Goal: Answer question/provide support: Share knowledge or assist other users

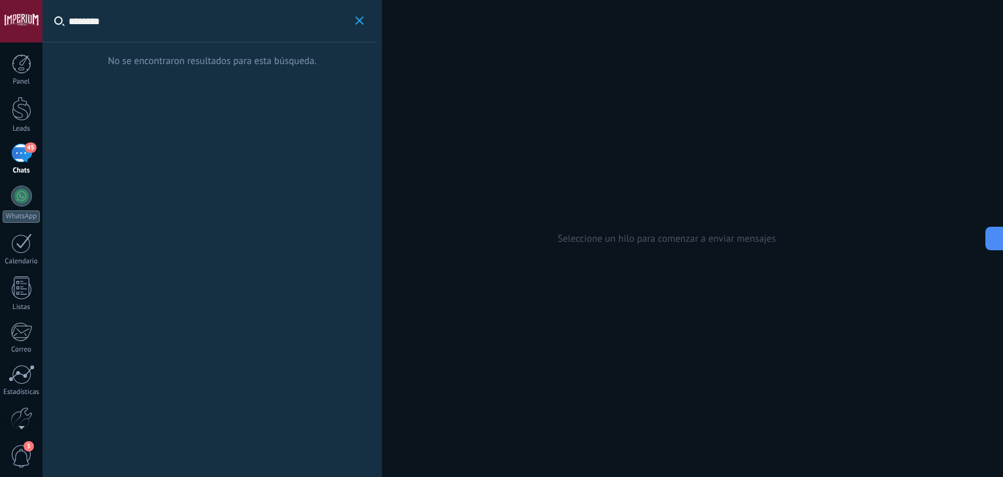
click at [27, 112] on div at bounding box center [22, 109] width 20 height 24
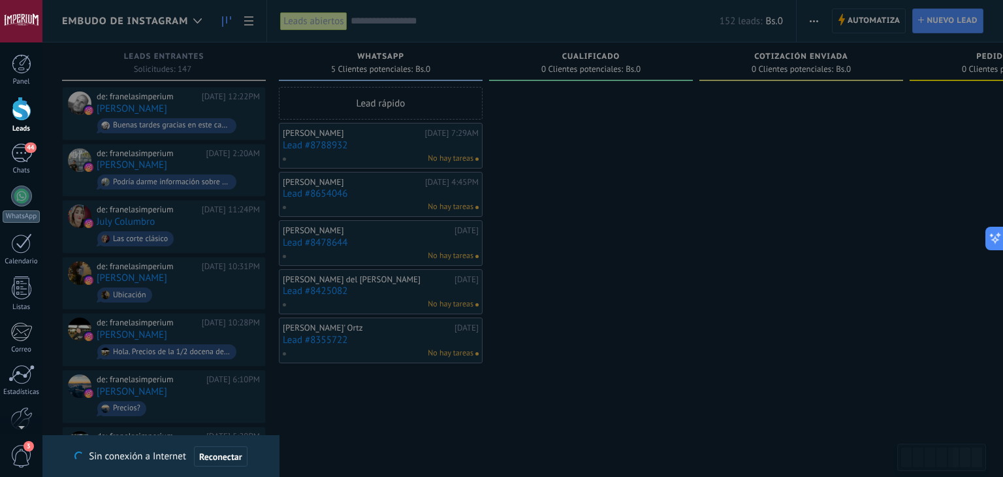
click at [335, 150] on div at bounding box center [501, 238] width 1003 height 477
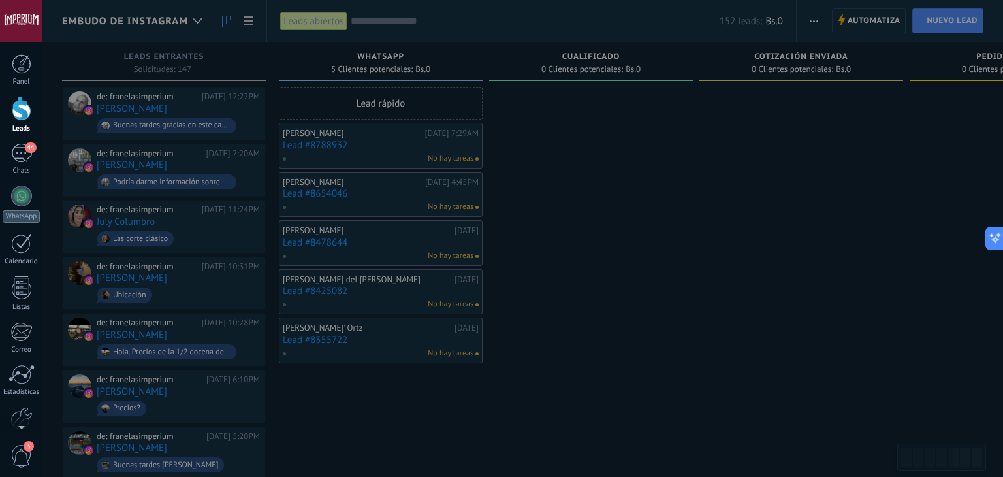
click at [331, 143] on div at bounding box center [501, 238] width 1003 height 477
click at [329, 150] on div at bounding box center [501, 238] width 1003 height 477
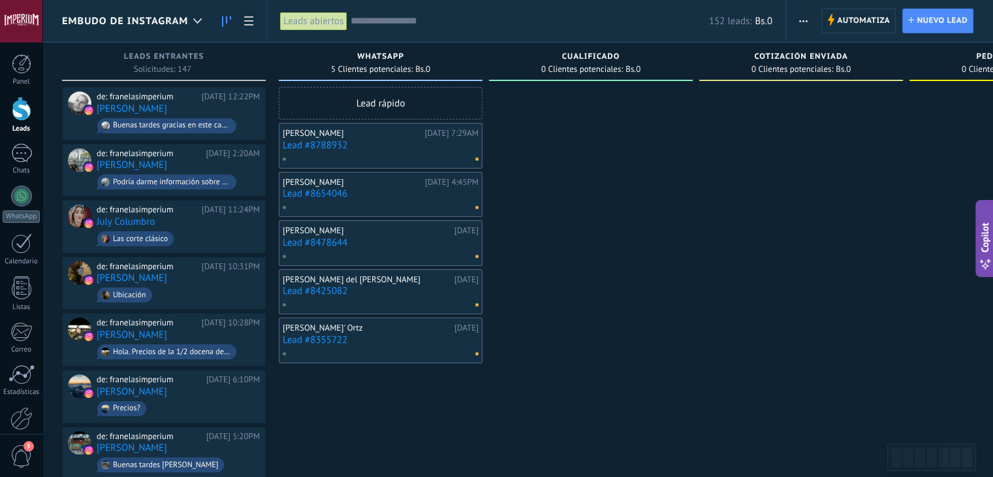
click at [325, 145] on link "Lead #8788932" at bounding box center [381, 145] width 196 height 11
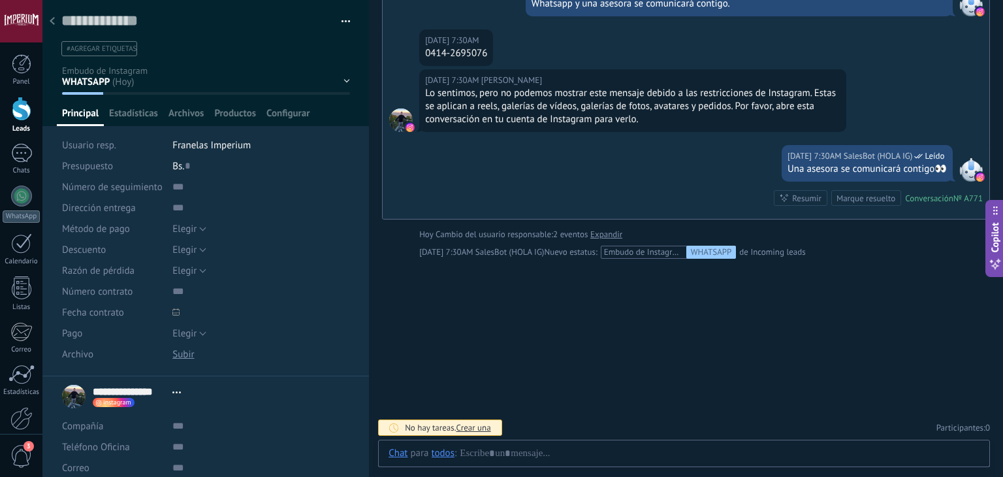
scroll to position [19, 0]
drag, startPoint x: 430, startPoint y: 45, endPoint x: 473, endPoint y: 57, distance: 44.0
click at [479, 56] on div "0414-2695076" at bounding box center [456, 53] width 62 height 13
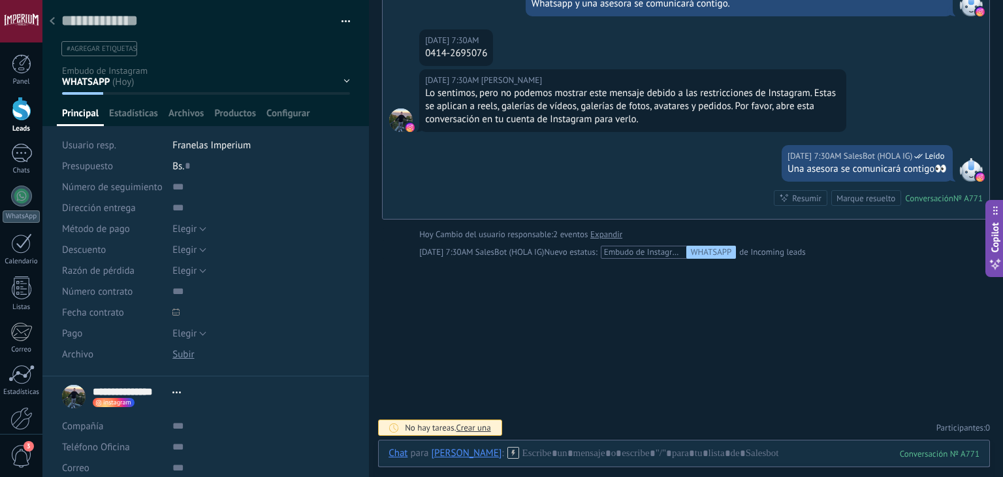
scroll to position [0, 0]
drag, startPoint x: 431, startPoint y: 52, endPoint x: 492, endPoint y: 59, distance: 61.1
click at [492, 59] on div "[DATE] 7:30AM [PERSON_NAME] 0414-2695076" at bounding box center [456, 47] width 74 height 37
copy div "414-2695076"
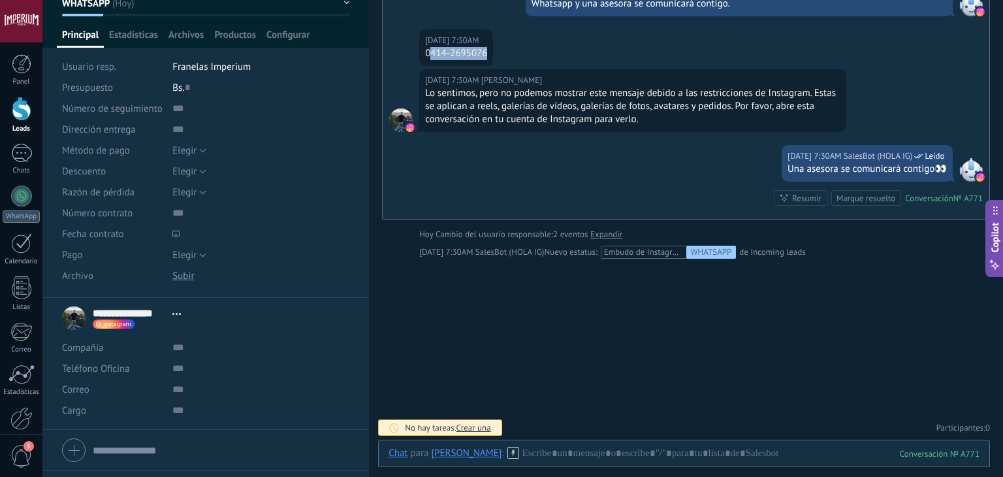
scroll to position [114, 0]
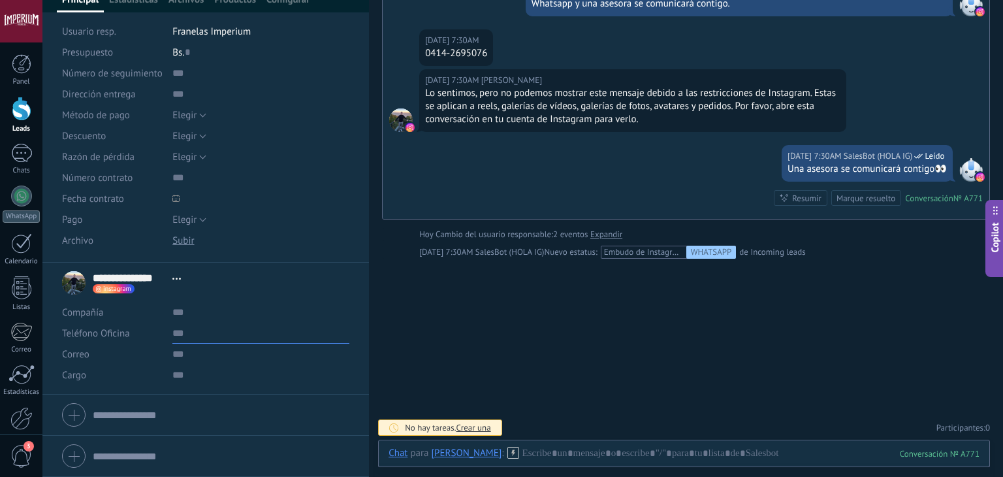
click at [217, 323] on input "text" at bounding box center [260, 333] width 177 height 21
click at [199, 338] on input "text" at bounding box center [260, 333] width 177 height 21
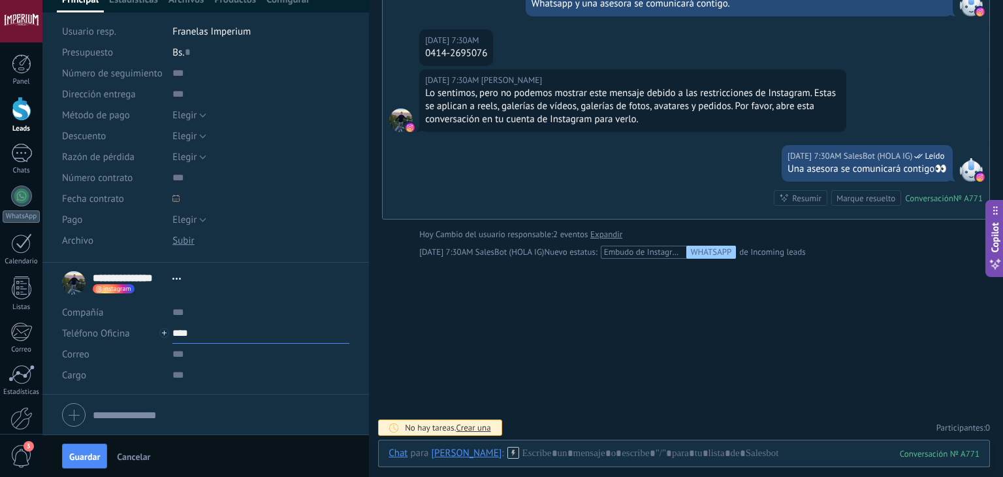
paste input "**********"
type input "**********"
click at [94, 446] on button "Guardar" at bounding box center [84, 455] width 45 height 25
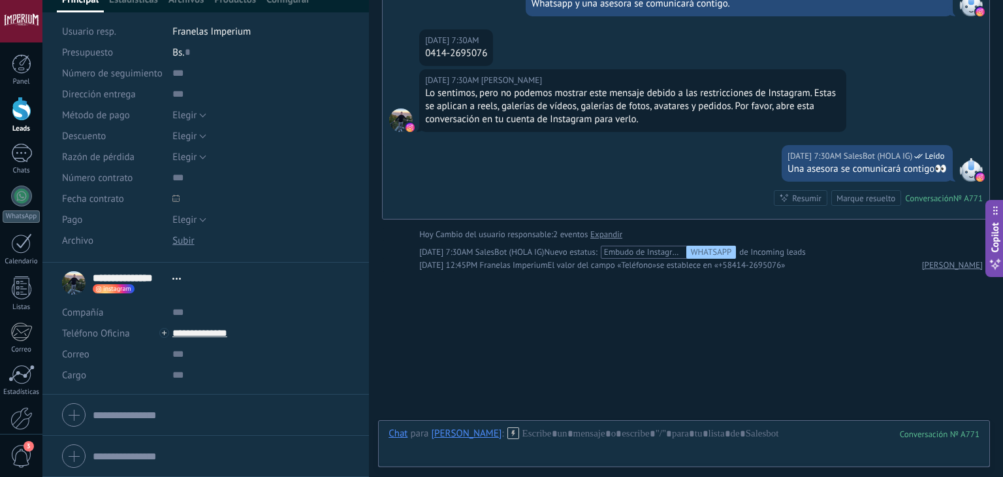
scroll to position [276, 0]
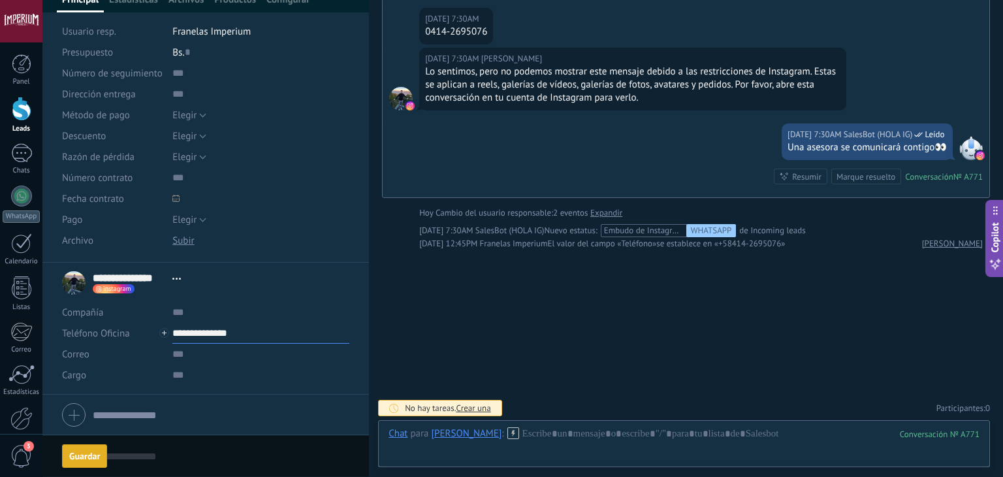
click at [223, 332] on input "**********" at bounding box center [260, 333] width 177 height 21
click at [241, 374] on div "[PERSON_NAME] (WhatsApp)" at bounding box center [250, 377] width 155 height 22
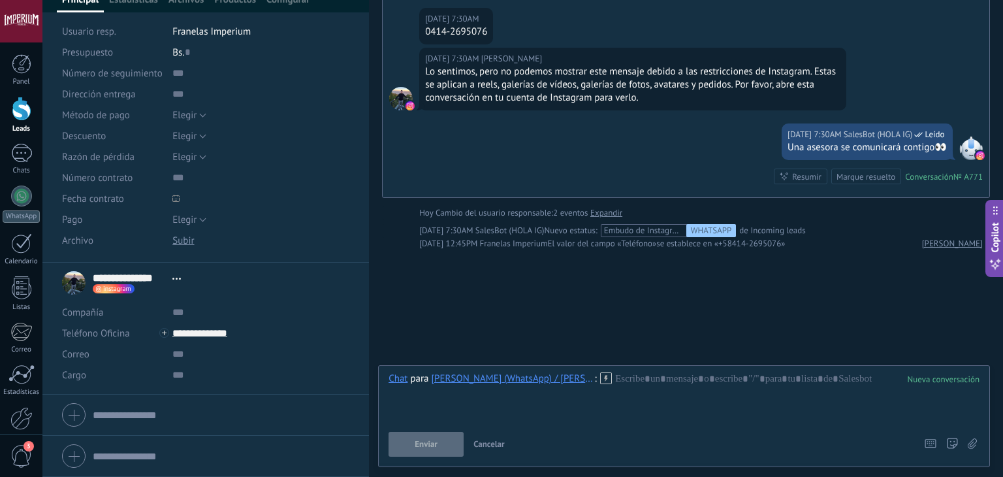
click at [609, 374] on icon at bounding box center [606, 378] width 12 height 12
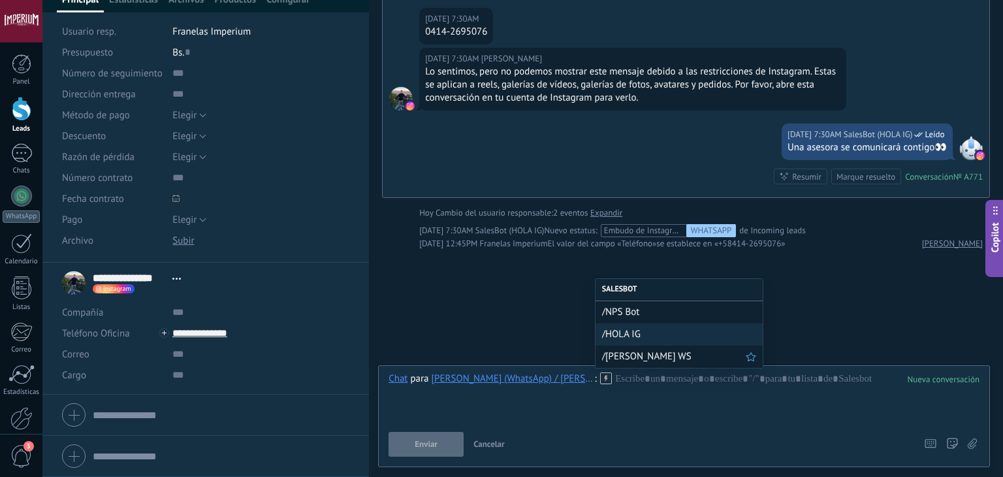
click at [622, 361] on span "/[PERSON_NAME] WS" at bounding box center [674, 356] width 144 height 12
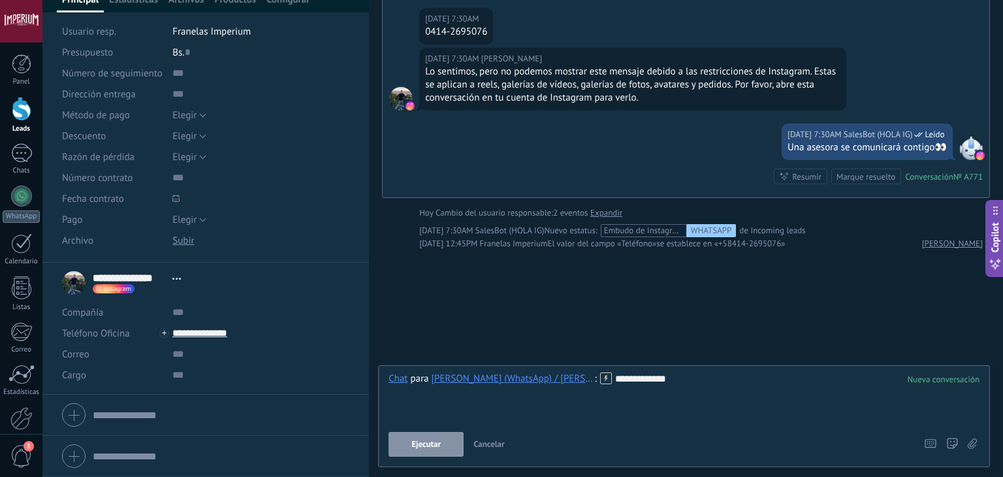
click at [425, 451] on button "Ejecutar" at bounding box center [426, 444] width 75 height 25
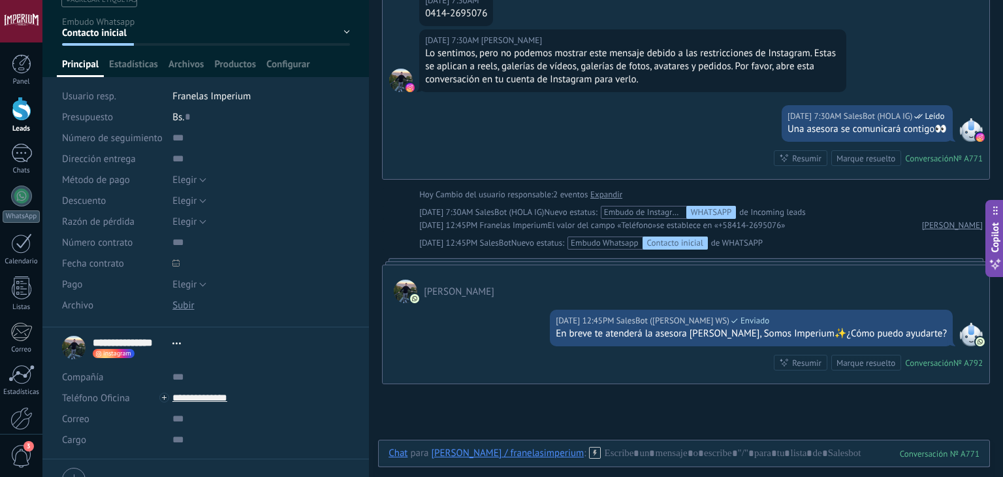
scroll to position [0, 0]
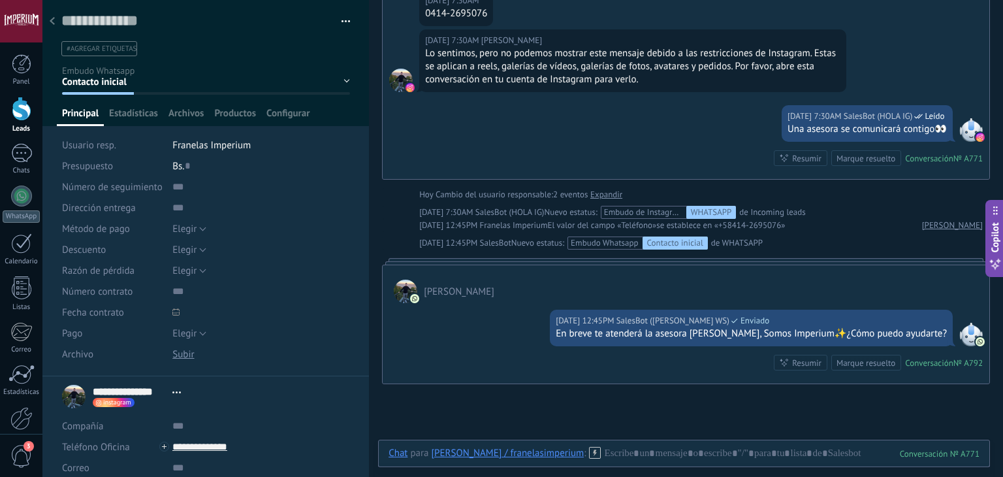
click at [48, 15] on div at bounding box center [52, 21] width 18 height 25
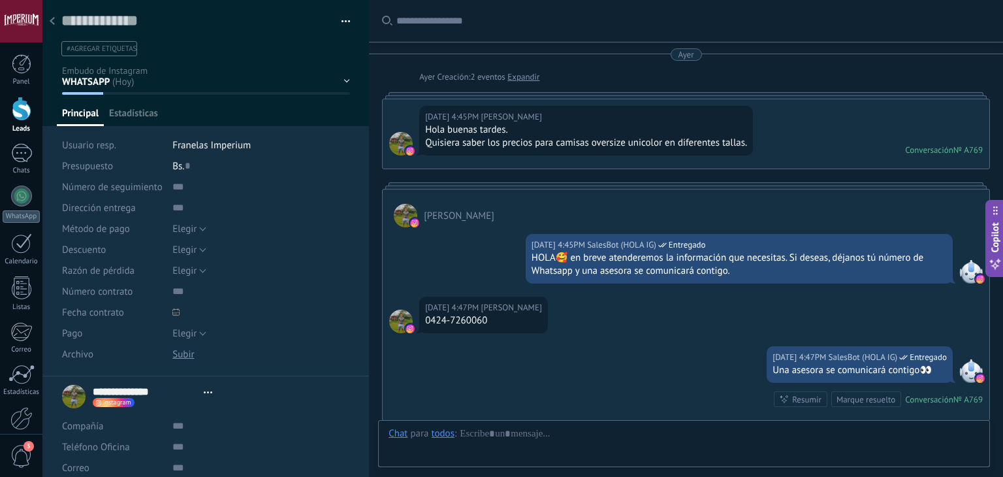
type textarea "**********"
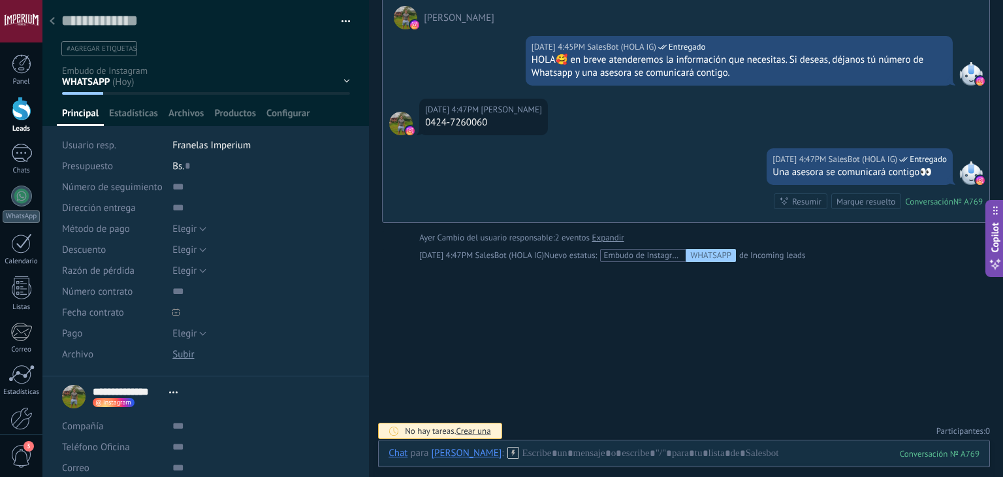
scroll to position [71, 0]
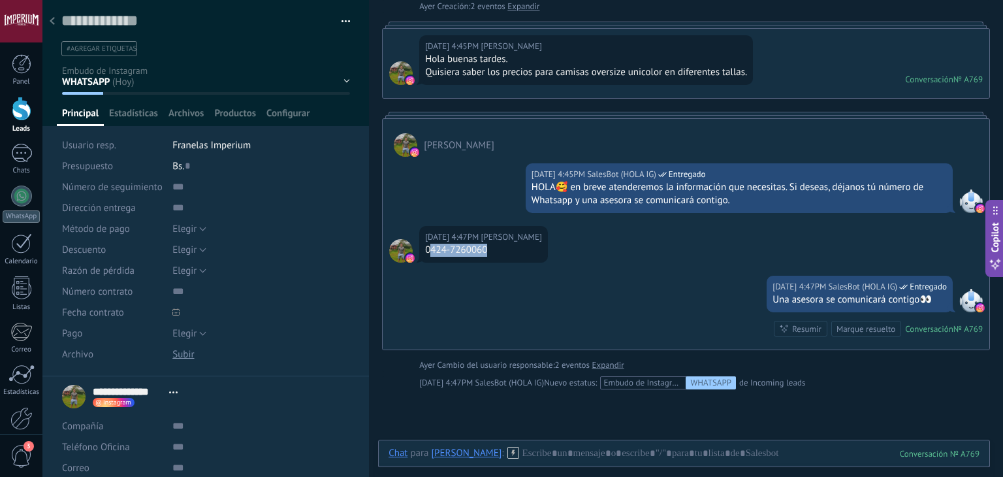
drag, startPoint x: 430, startPoint y: 249, endPoint x: 490, endPoint y: 255, distance: 60.4
click at [490, 255] on div "[DATE] 4:47PM [PERSON_NAME] 0424-7260060" at bounding box center [483, 244] width 129 height 37
copy div "424-7260060"
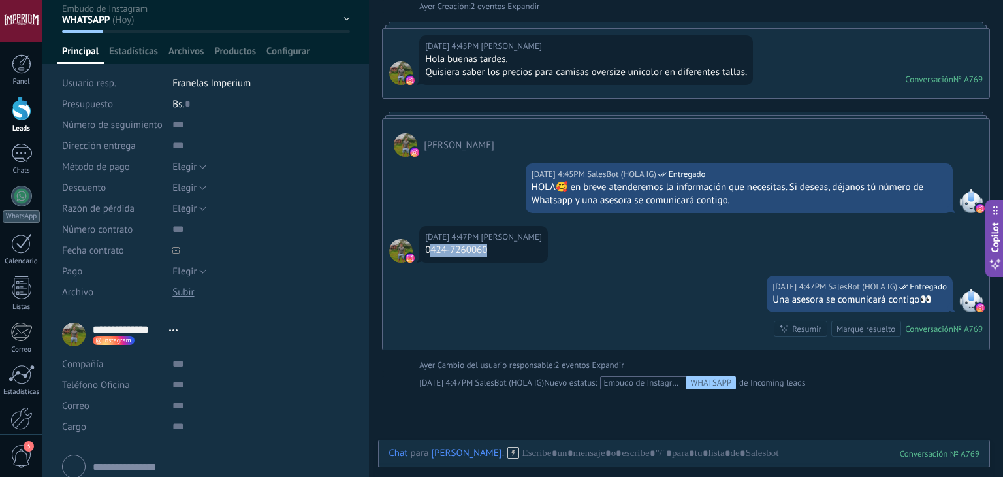
scroll to position [114, 0]
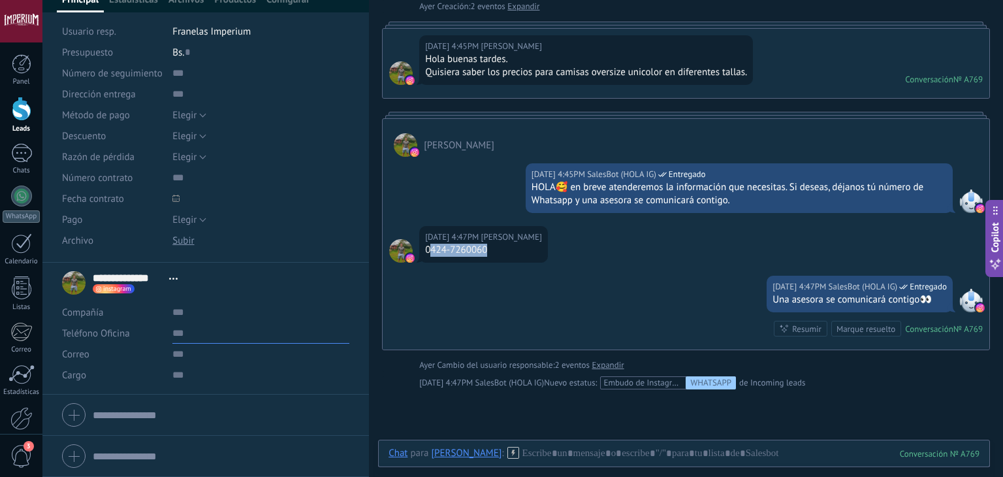
click at [194, 336] on input "text" at bounding box center [260, 333] width 177 height 21
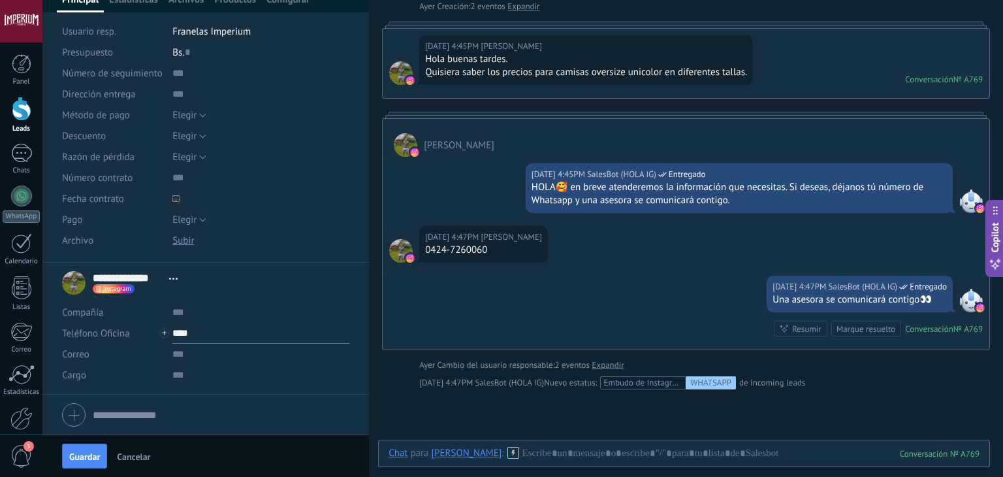
paste input "**********"
type input "**********"
click at [84, 448] on button "Guardar" at bounding box center [84, 455] width 45 height 25
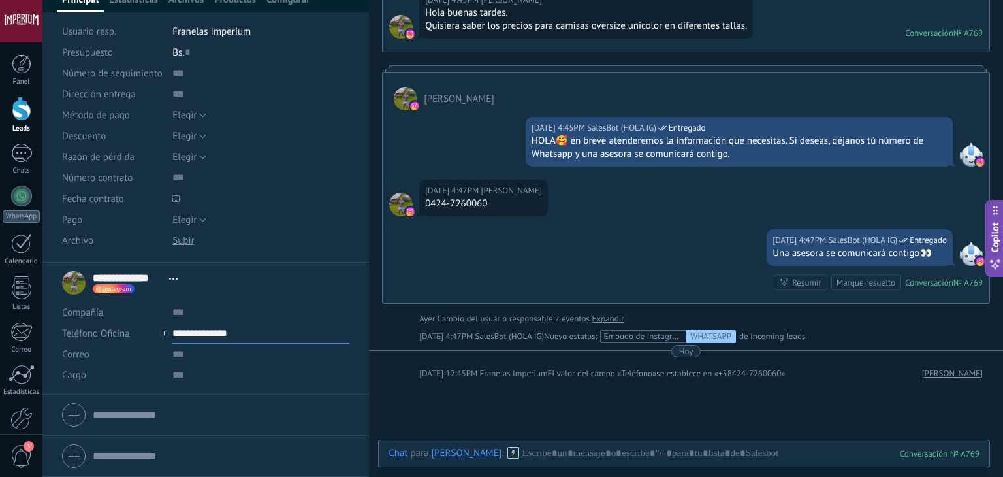
click at [199, 330] on input "**********" at bounding box center [260, 333] width 177 height 21
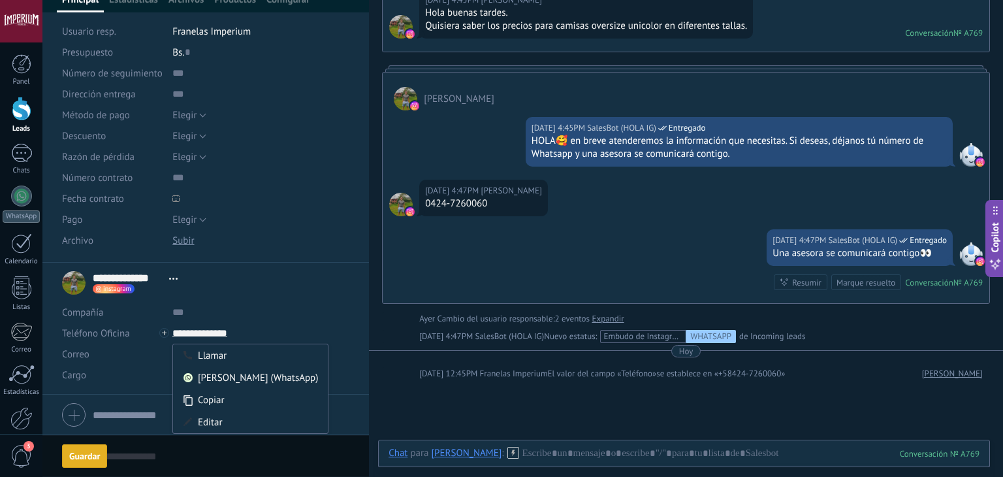
click at [232, 374] on div "[PERSON_NAME] (WhatsApp)" at bounding box center [250, 377] width 155 height 22
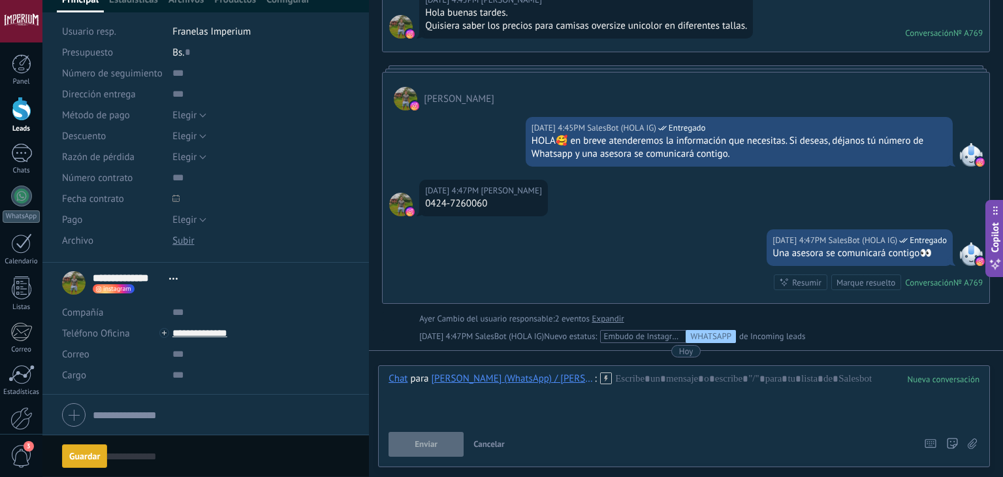
click at [602, 377] on icon at bounding box center [606, 378] width 12 height 12
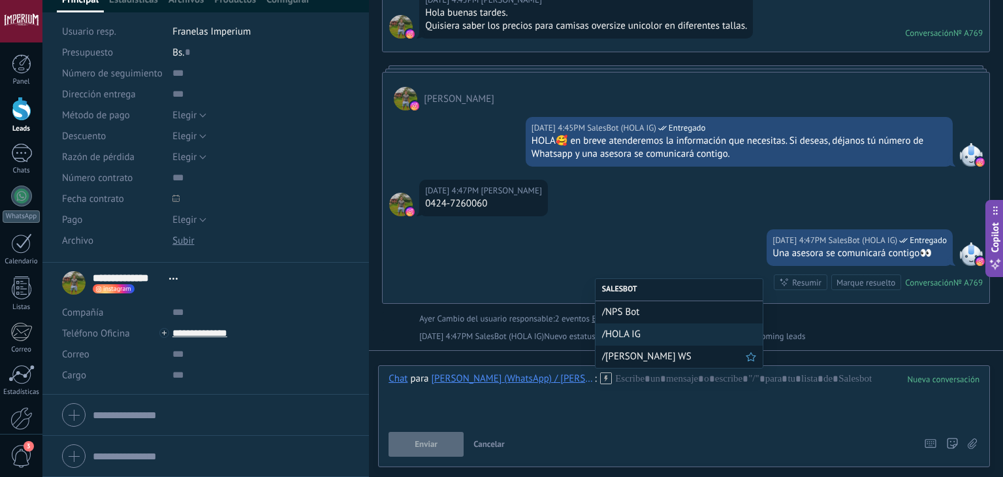
click at [611, 353] on span "/[PERSON_NAME] WS" at bounding box center [674, 356] width 144 height 12
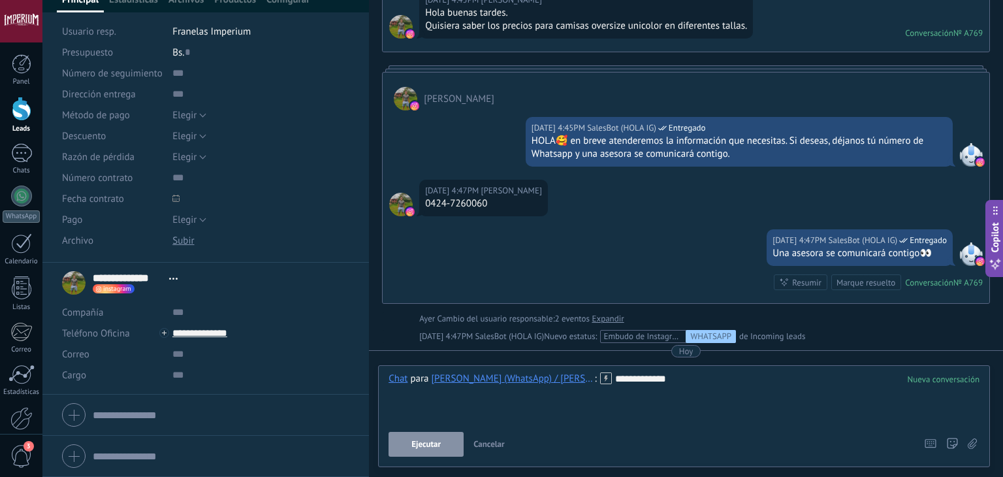
click at [417, 443] on span "Ejecutar" at bounding box center [425, 444] width 29 height 9
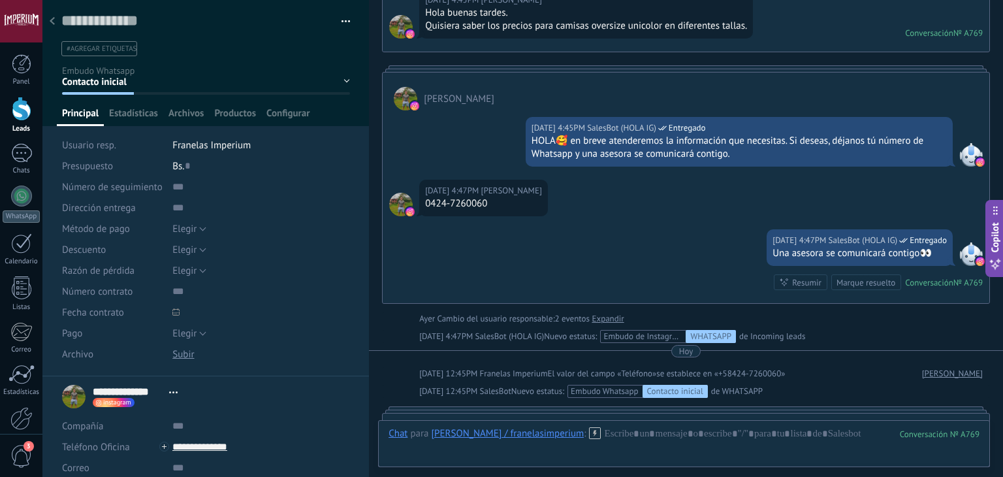
scroll to position [264, 0]
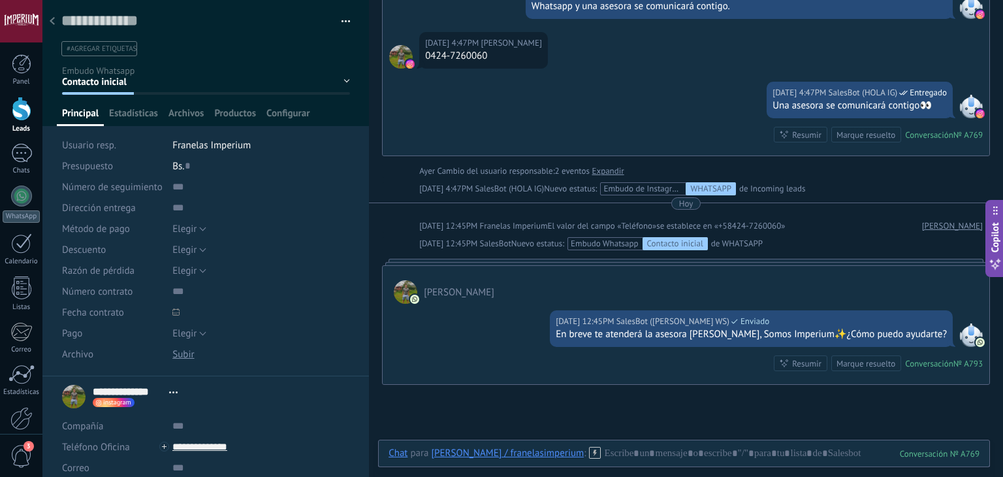
click at [44, 14] on div at bounding box center [52, 21] width 18 height 25
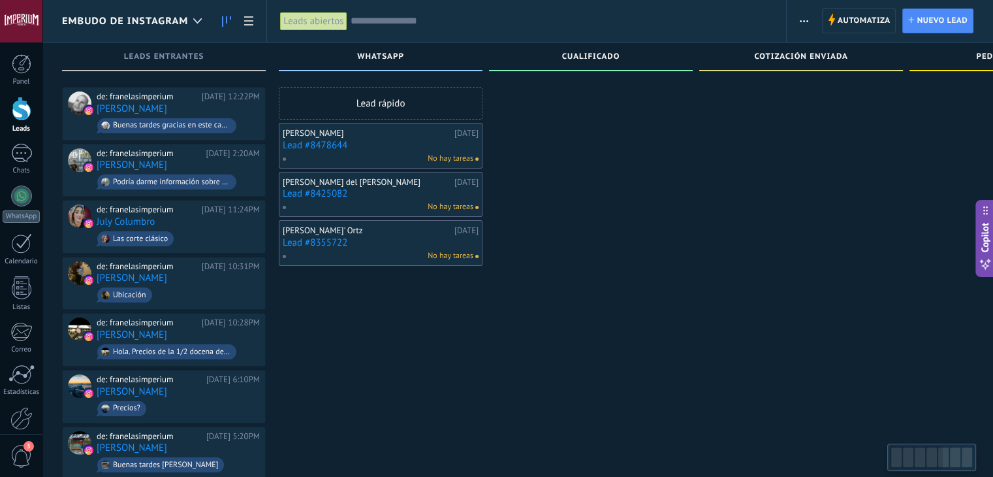
drag, startPoint x: 356, startPoint y: 155, endPoint x: 337, endPoint y: 144, distance: 21.6
click at [337, 144] on link "Lead #8478644" at bounding box center [381, 145] width 196 height 11
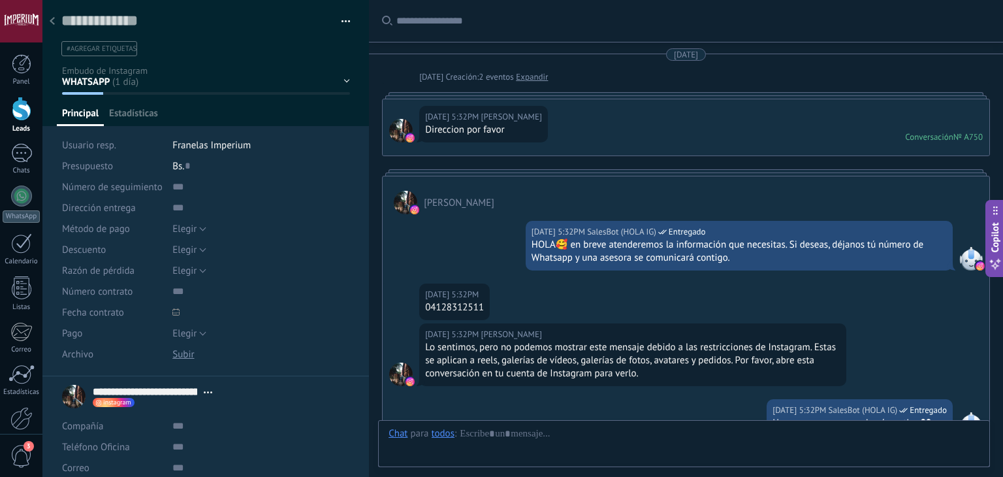
type textarea "**********"
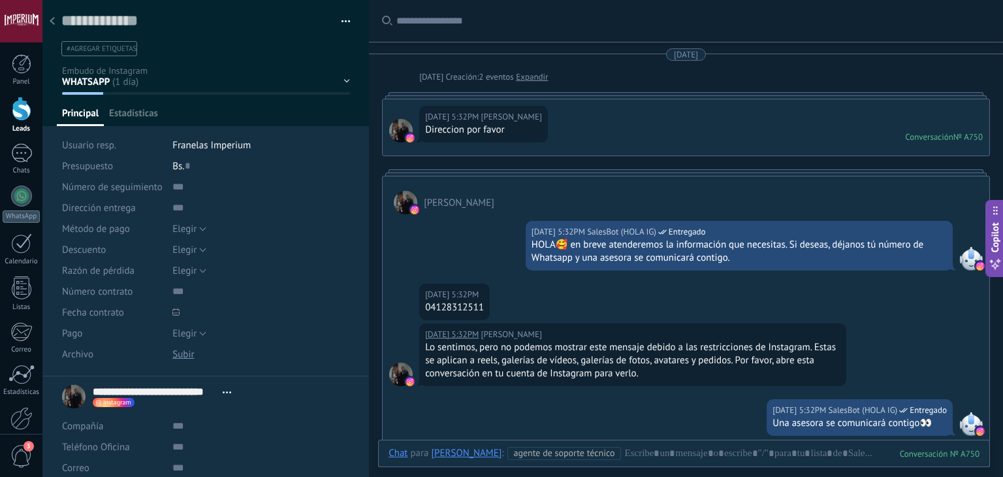
scroll to position [254, 0]
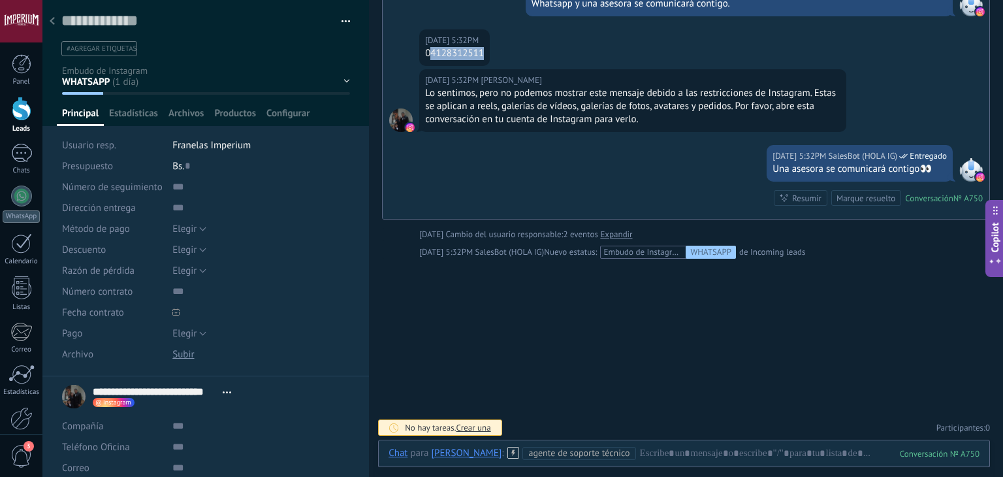
drag, startPoint x: 478, startPoint y: 57, endPoint x: 493, endPoint y: 57, distance: 15.0
click at [484, 57] on div "04128312511" at bounding box center [454, 53] width 59 height 13
copy div "4128312511"
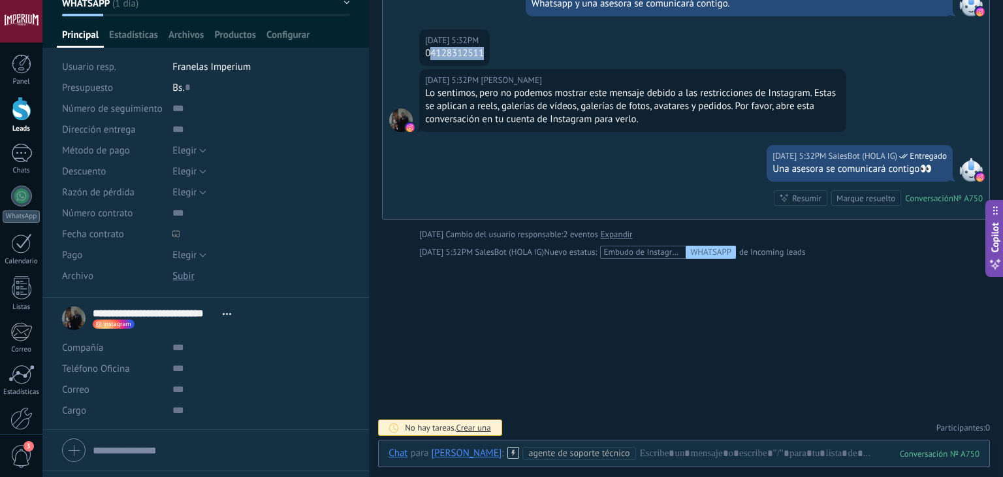
scroll to position [114, 0]
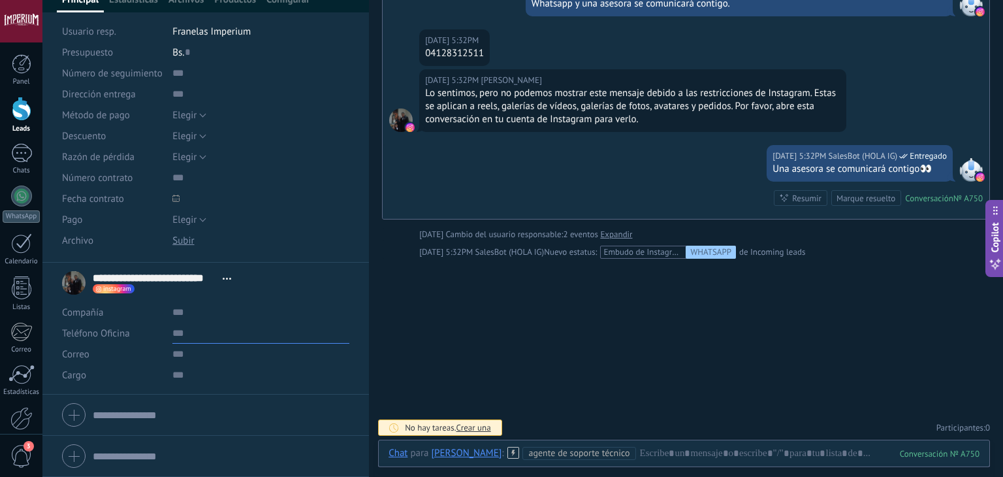
click at [197, 340] on input "text" at bounding box center [260, 333] width 177 height 21
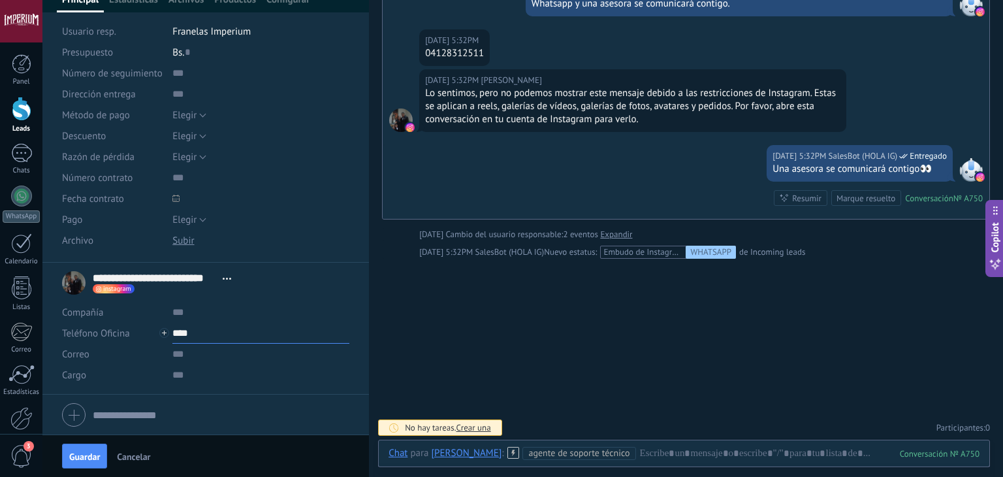
paste input "**********"
click at [74, 458] on span "Guardar" at bounding box center [84, 456] width 31 height 9
click at [197, 332] on input "**********" at bounding box center [260, 333] width 177 height 21
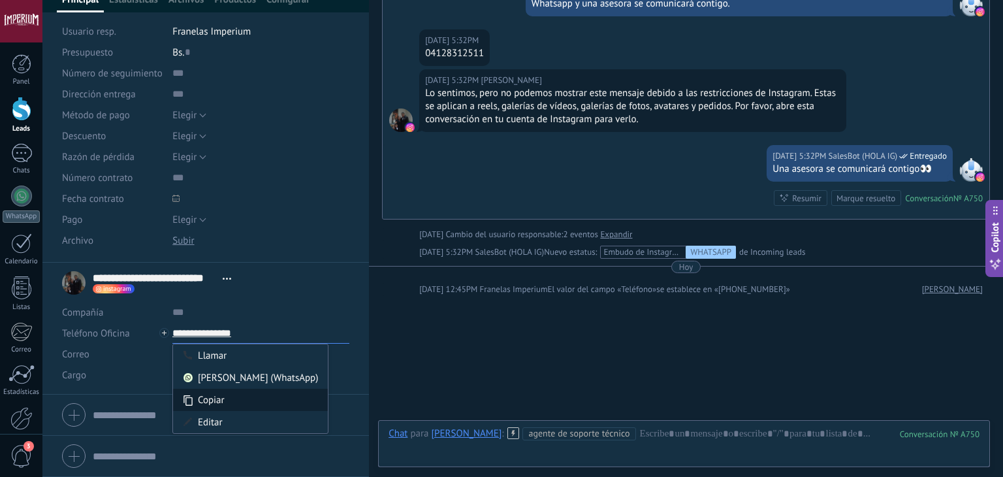
scroll to position [300, 0]
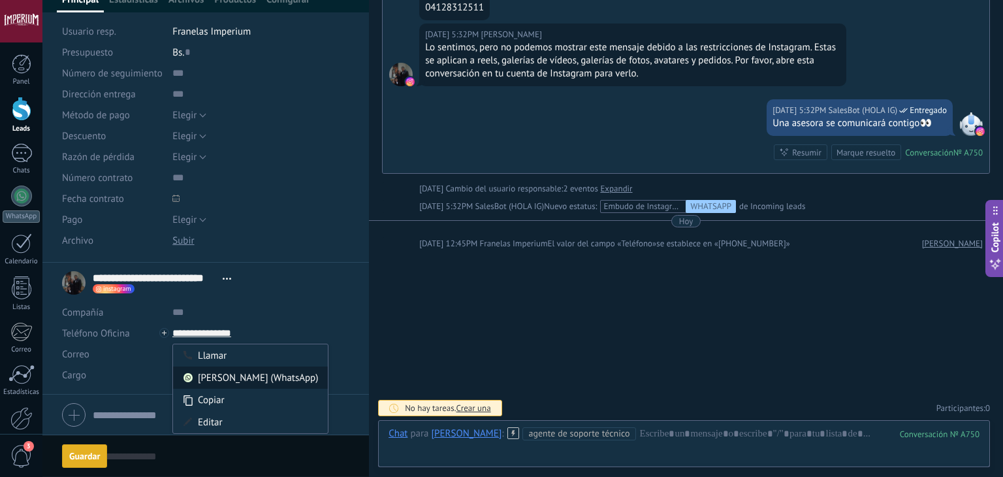
type input "**********"
click at [244, 374] on div "[PERSON_NAME] (WhatsApp)" at bounding box center [250, 377] width 155 height 22
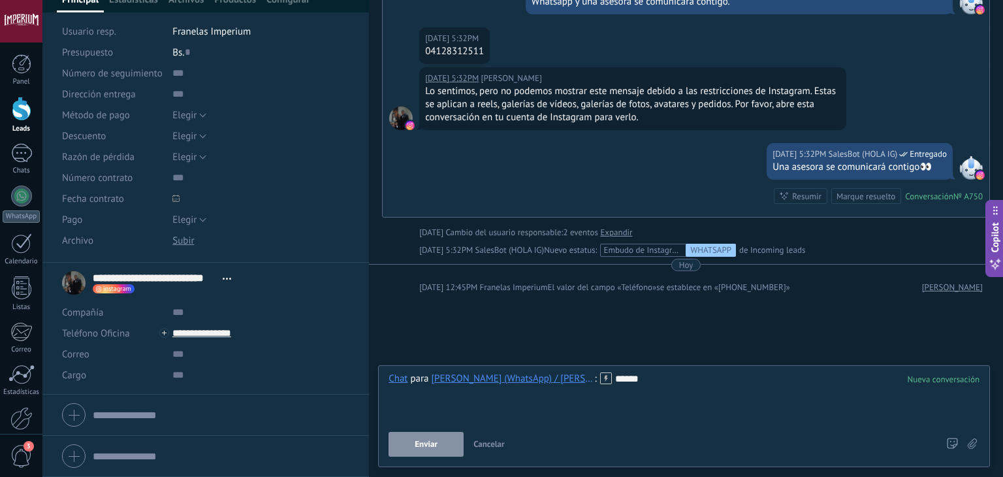
scroll to position [234, 0]
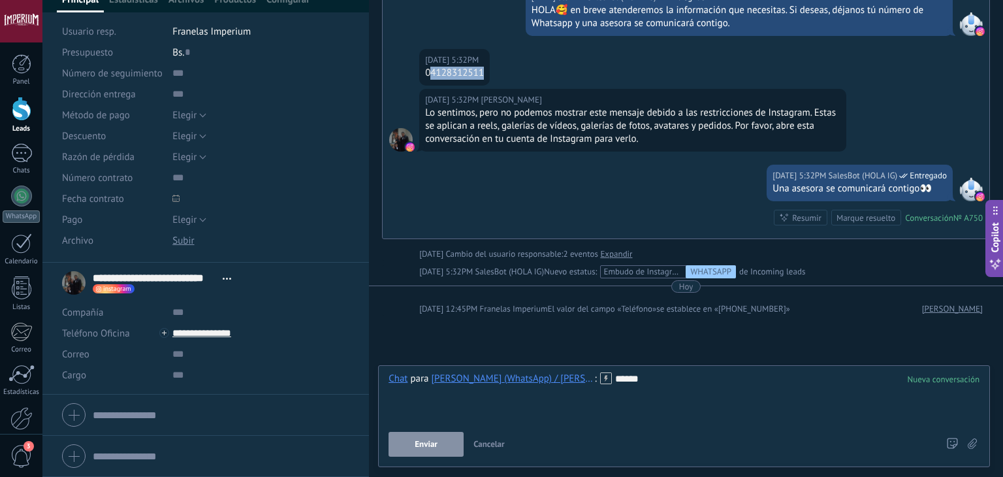
drag, startPoint x: 428, startPoint y: 74, endPoint x: 488, endPoint y: 78, distance: 60.2
click at [488, 79] on div "[DATE] 5:32PM [GEOGRAPHIC_DATA][PERSON_NAME] 04128312511" at bounding box center [454, 67] width 71 height 37
copy div "4128312511"
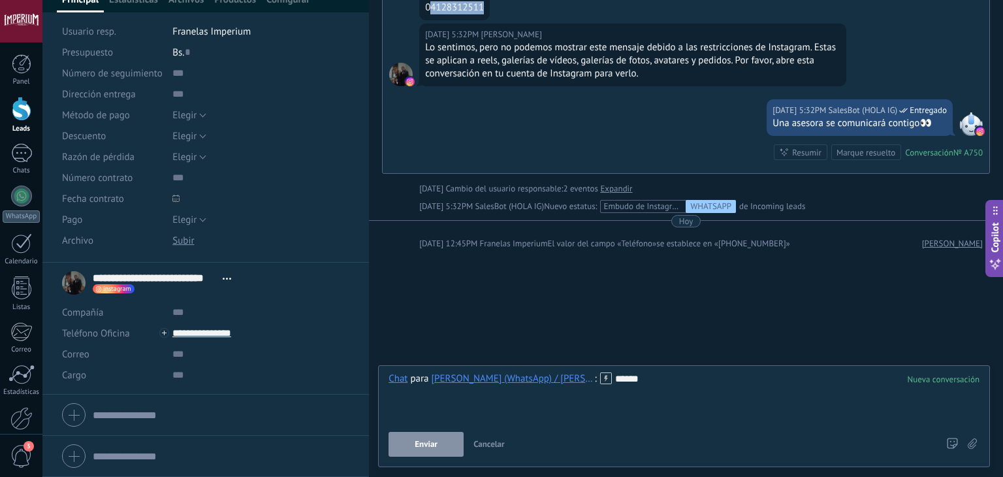
drag, startPoint x: 658, startPoint y: 372, endPoint x: 604, endPoint y: 372, distance: 53.6
click at [604, 372] on div "Chat para [PERSON_NAME] (WhatsApp) / [PERSON_NAME] : ******" at bounding box center [684, 397] width 591 height 50
click at [680, 377] on div "******" at bounding box center [684, 397] width 591 height 50
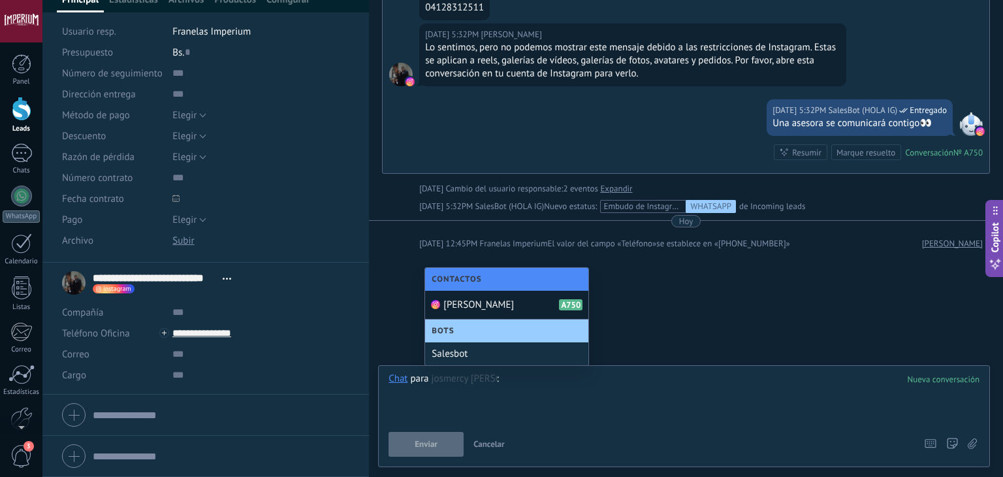
click at [237, 335] on input "**********" at bounding box center [260, 333] width 177 height 21
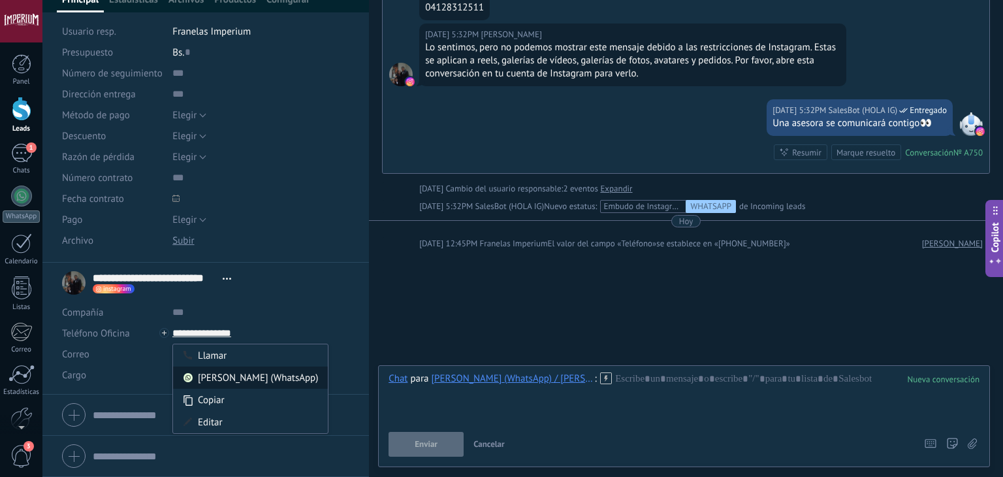
click at [246, 374] on div "[PERSON_NAME] (WhatsApp)" at bounding box center [250, 377] width 155 height 22
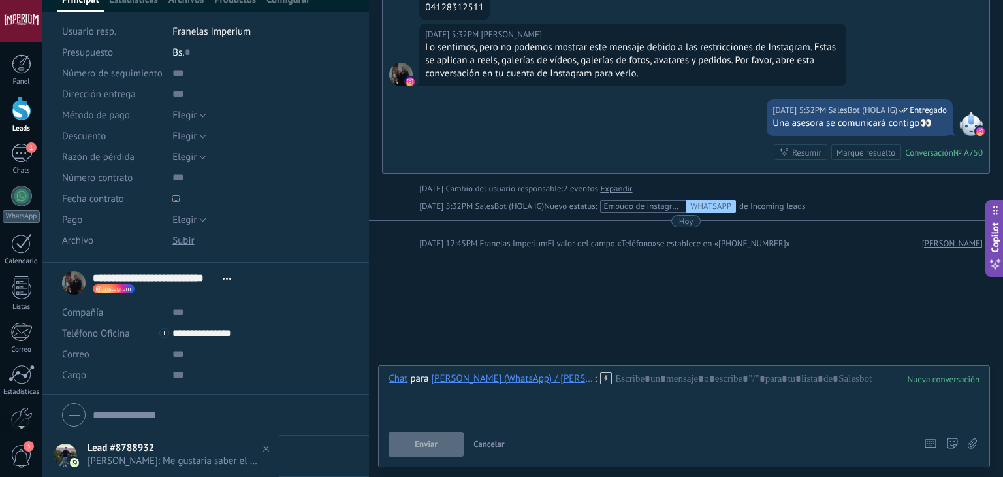
click at [614, 384] on div at bounding box center [684, 397] width 591 height 50
click at [610, 381] on icon at bounding box center [606, 378] width 12 height 12
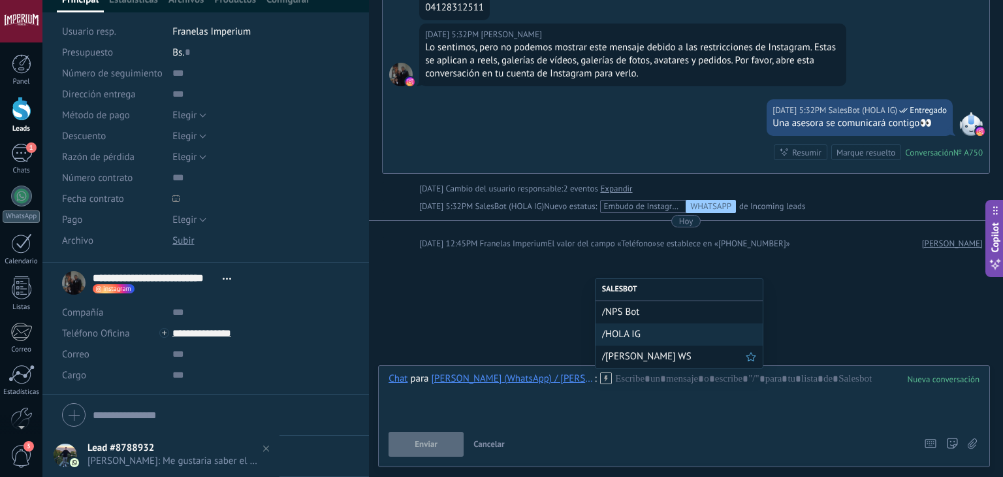
click at [637, 359] on span "/[PERSON_NAME] WS" at bounding box center [674, 356] width 144 height 12
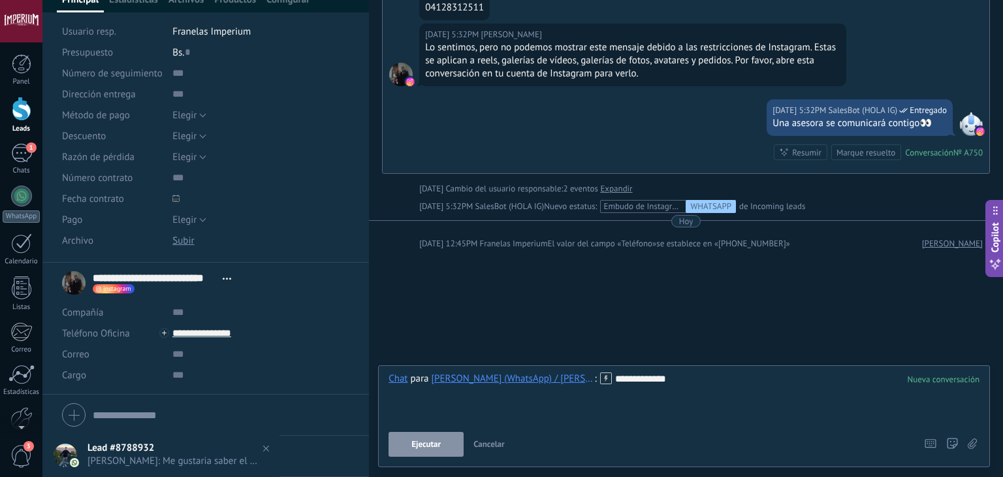
click at [442, 438] on button "Ejecutar" at bounding box center [426, 444] width 75 height 25
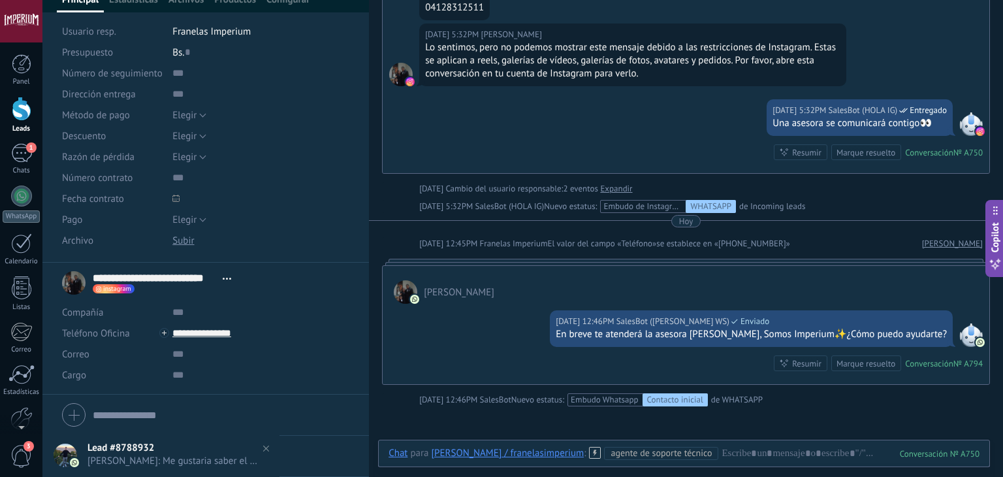
scroll to position [313, 0]
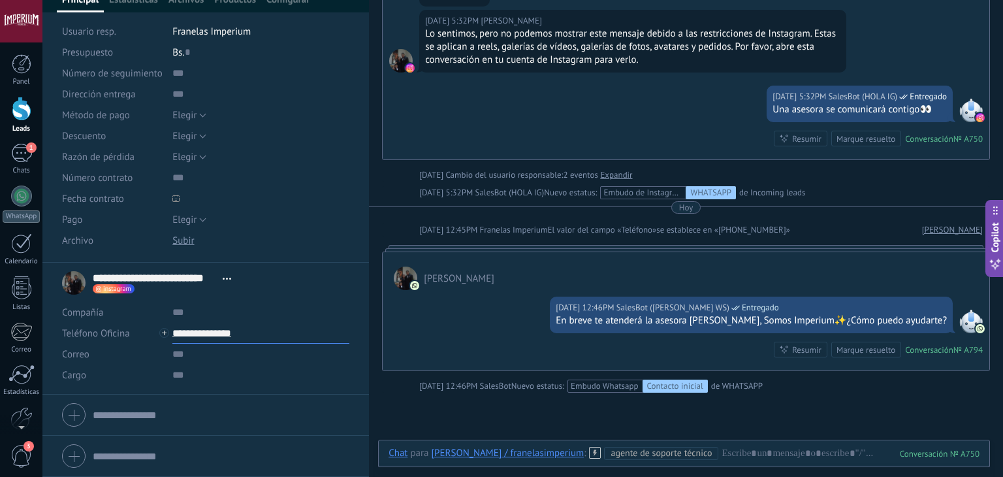
click at [223, 338] on input "**********" at bounding box center [260, 333] width 177 height 21
type input "**********"
click at [244, 382] on div "[PERSON_NAME] (WhatsApp)" at bounding box center [250, 377] width 155 height 22
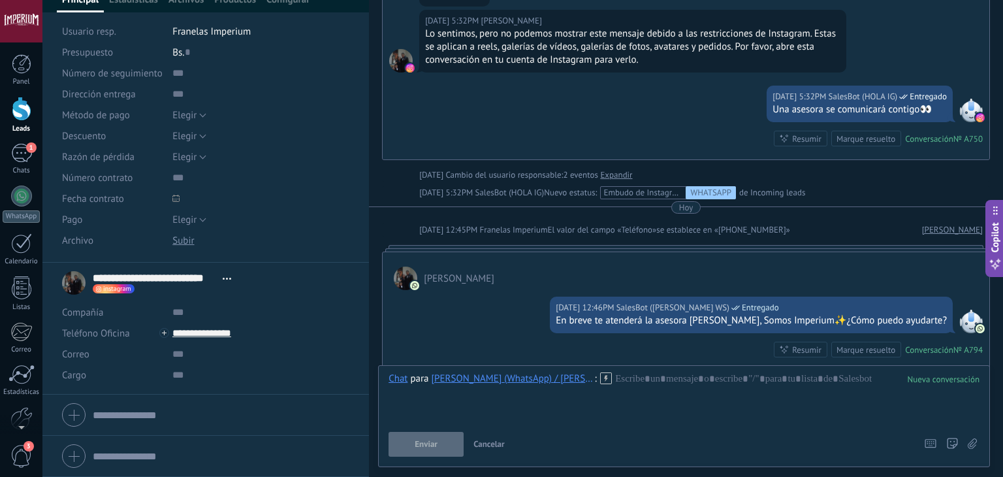
click at [604, 385] on div "Chat para [PERSON_NAME] (WhatsApp) / [PERSON_NAME] / [PERSON_NAME] :" at bounding box center [500, 378] width 223 height 13
click at [604, 382] on icon at bounding box center [606, 378] width 12 height 12
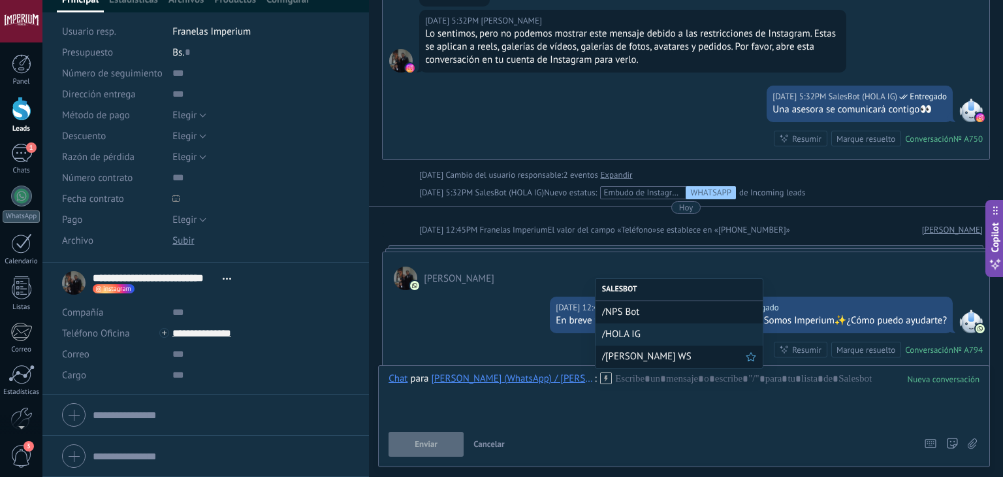
click at [652, 355] on span "/[PERSON_NAME] WS" at bounding box center [674, 356] width 144 height 12
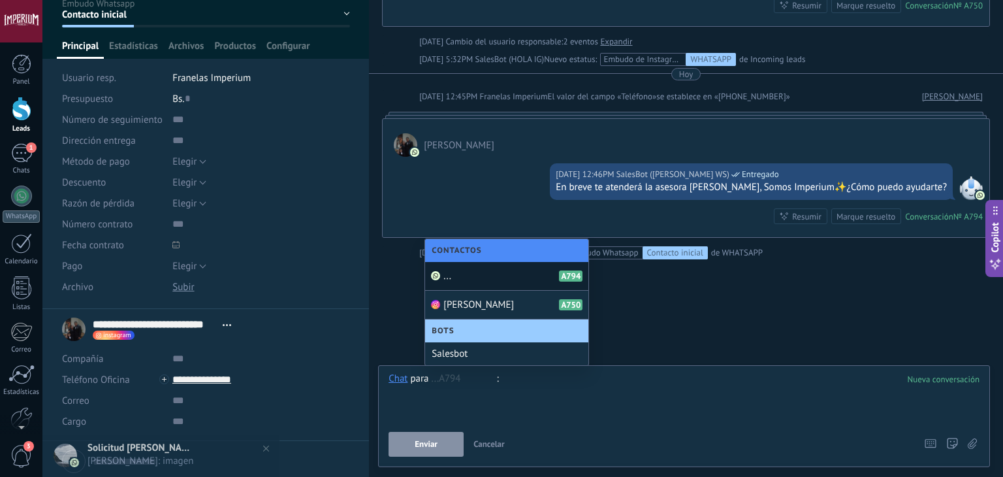
scroll to position [0, 0]
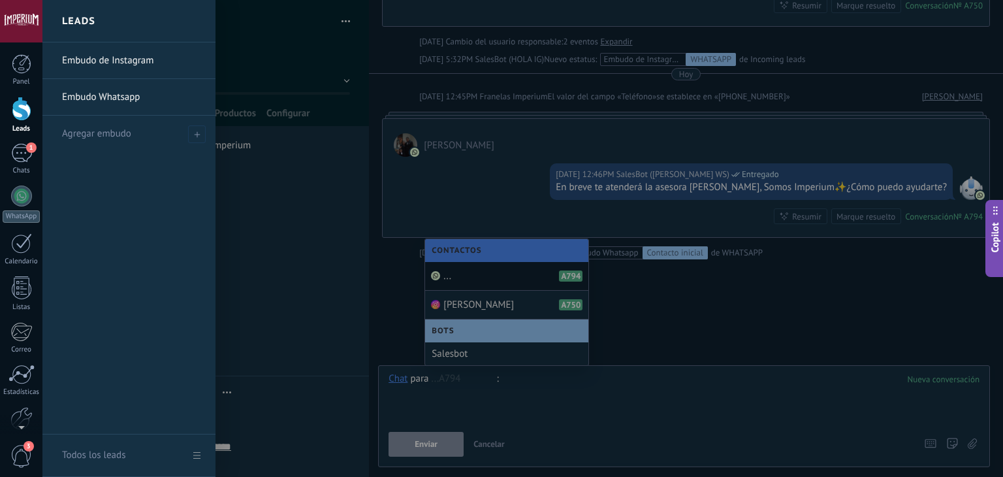
click at [26, 117] on div at bounding box center [22, 109] width 20 height 24
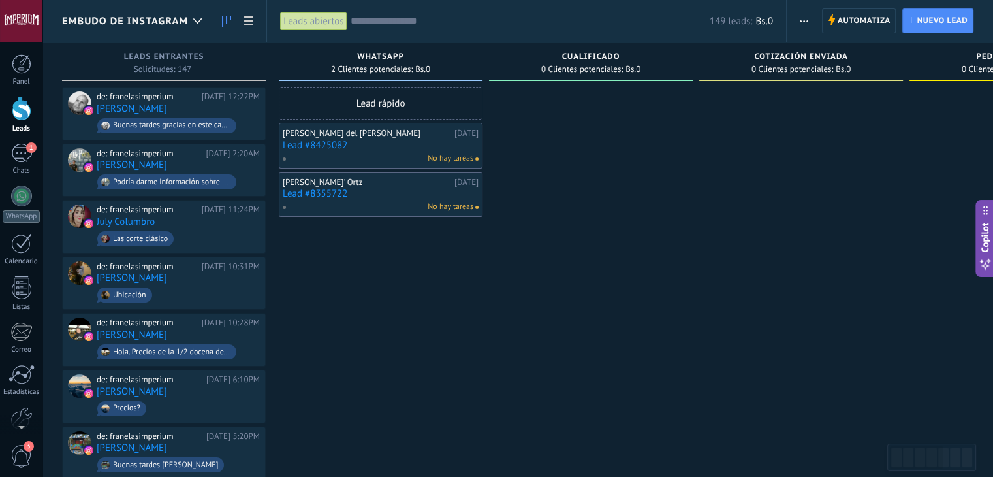
click at [313, 150] on link "Lead #8425082" at bounding box center [381, 145] width 196 height 11
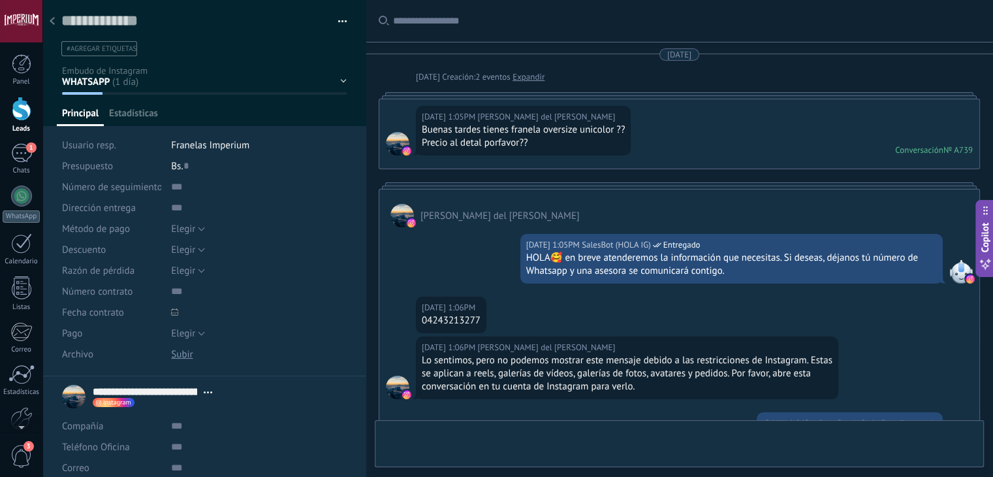
type textarea "**********"
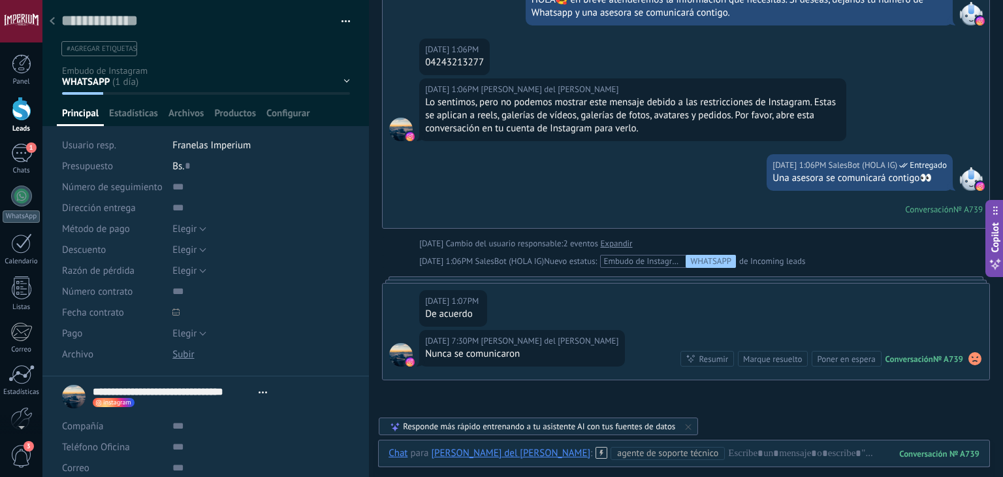
scroll to position [191, 0]
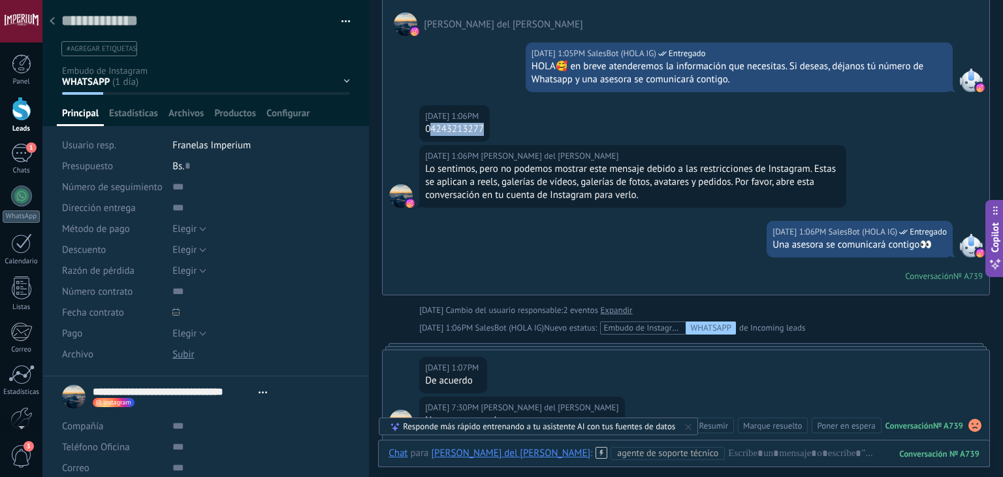
drag, startPoint x: 434, startPoint y: 127, endPoint x: 515, endPoint y: 133, distance: 81.2
click at [515, 133] on div "[DATE] 1:06PM [PERSON_NAME] del [PERSON_NAME] 04243213277" at bounding box center [686, 125] width 607 height 40
copy div "4243213277"
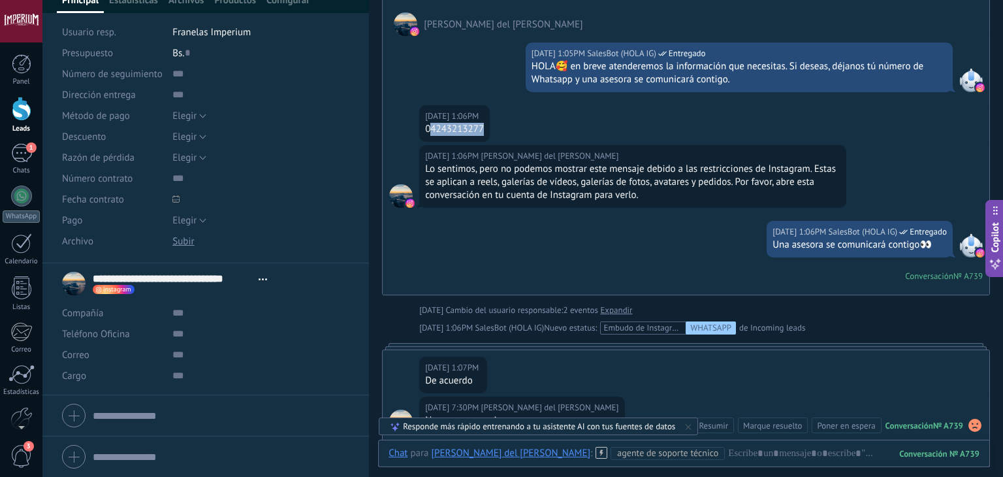
scroll to position [114, 0]
click at [189, 338] on input "text" at bounding box center [260, 333] width 177 height 21
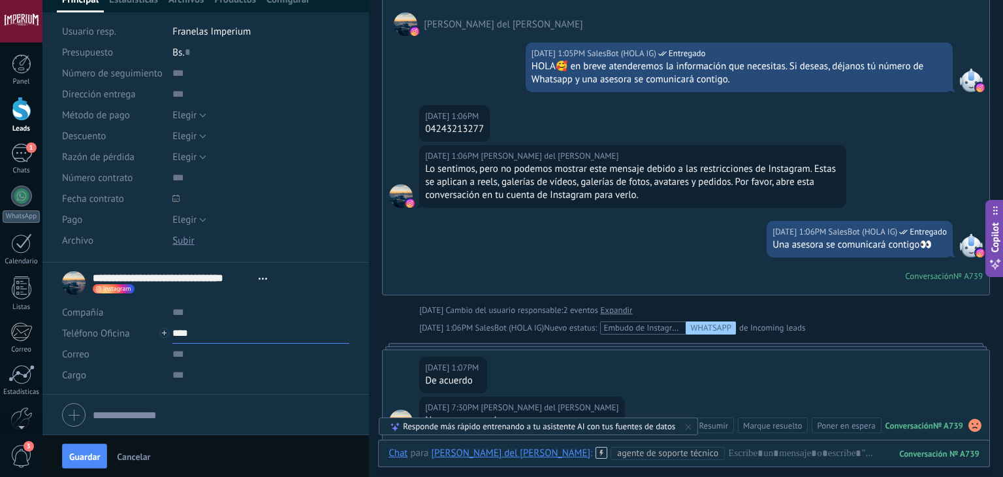
paste input "**********"
click at [78, 453] on span "Guardar" at bounding box center [84, 456] width 31 height 9
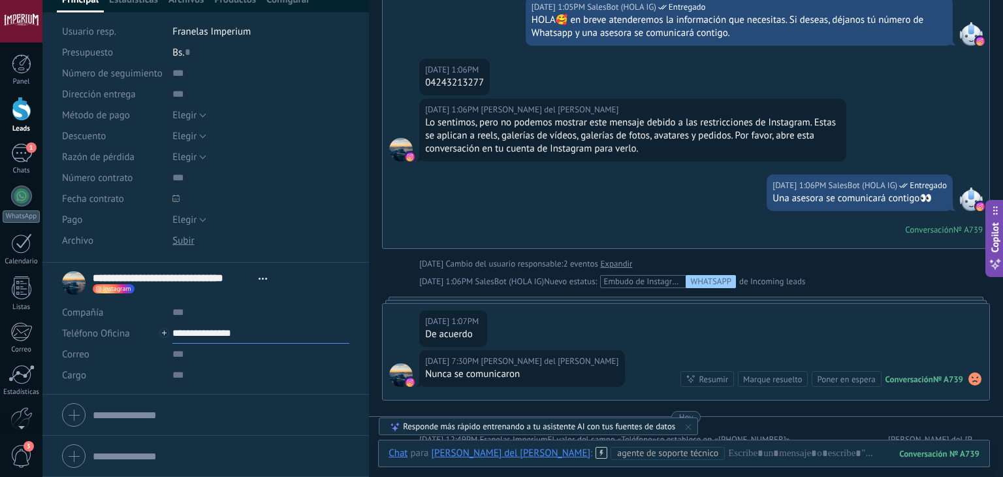
click at [227, 327] on input "**********" at bounding box center [260, 333] width 177 height 21
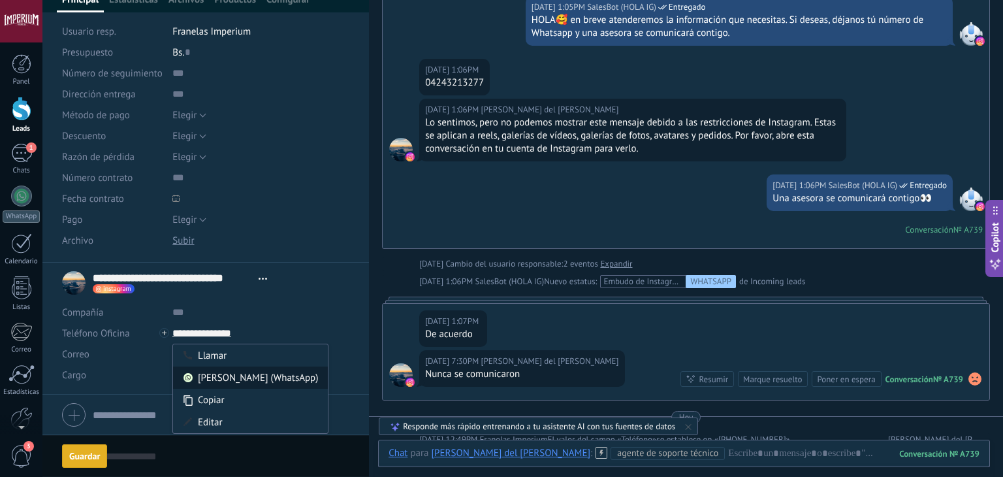
type input "**********"
click at [268, 372] on div "[PERSON_NAME] (WhatsApp)" at bounding box center [250, 377] width 155 height 22
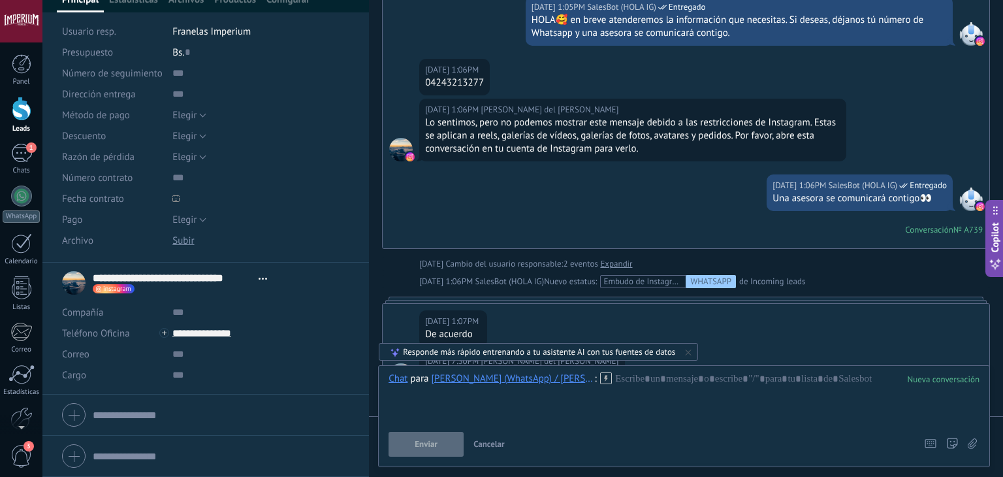
click at [605, 376] on use at bounding box center [605, 377] width 11 height 11
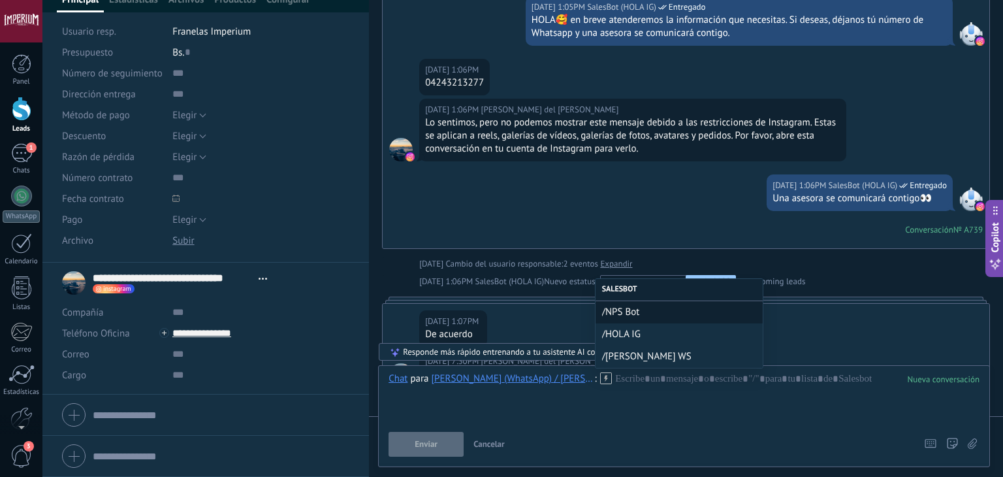
click at [614, 351] on span "/[PERSON_NAME] WS" at bounding box center [679, 356] width 154 height 12
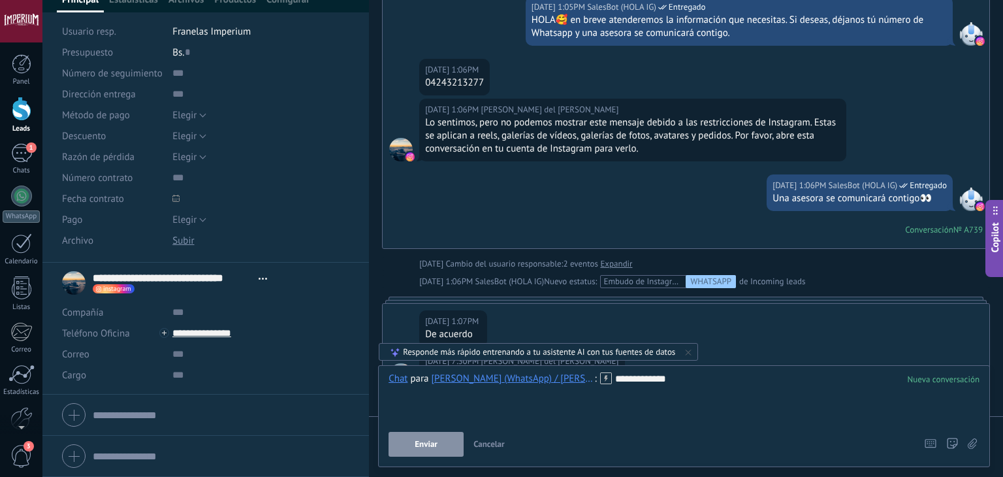
click at [447, 432] on button "Enviar" at bounding box center [426, 444] width 75 height 25
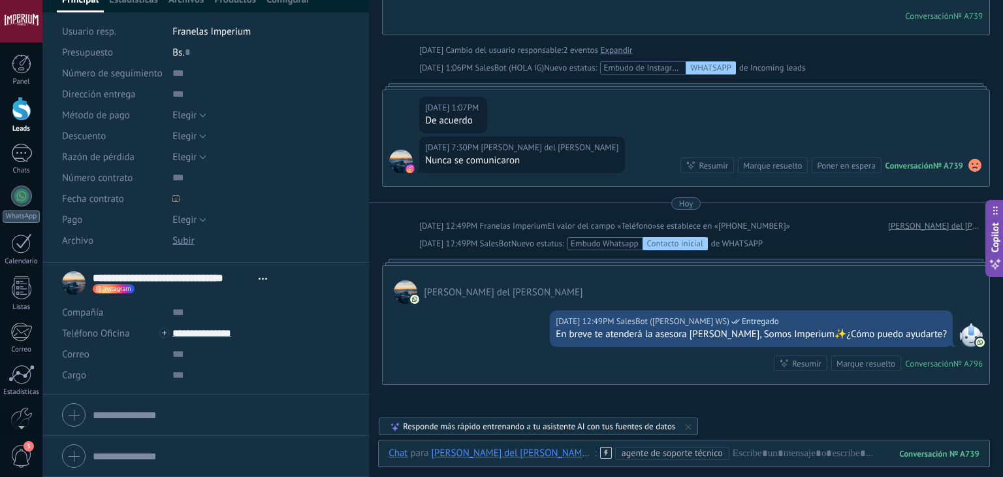
scroll to position [0, 0]
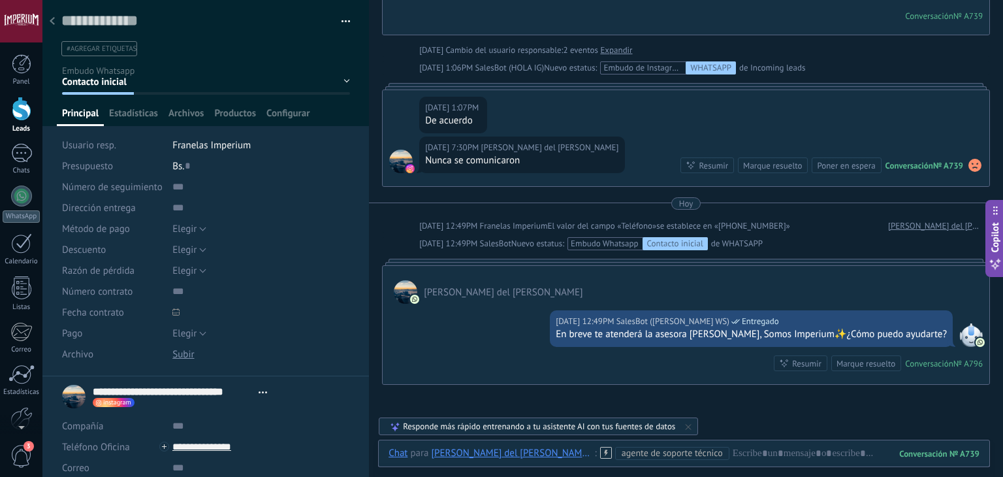
click at [47, 18] on div at bounding box center [52, 21] width 18 height 25
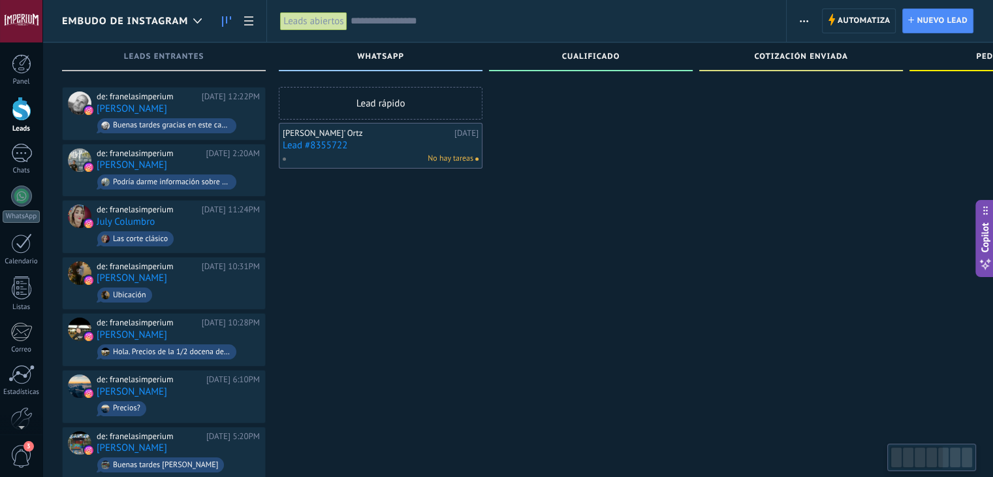
drag, startPoint x: 275, startPoint y: 147, endPoint x: 310, endPoint y: 144, distance: 34.8
click at [310, 144] on link "Lead #8355722" at bounding box center [381, 145] width 196 height 11
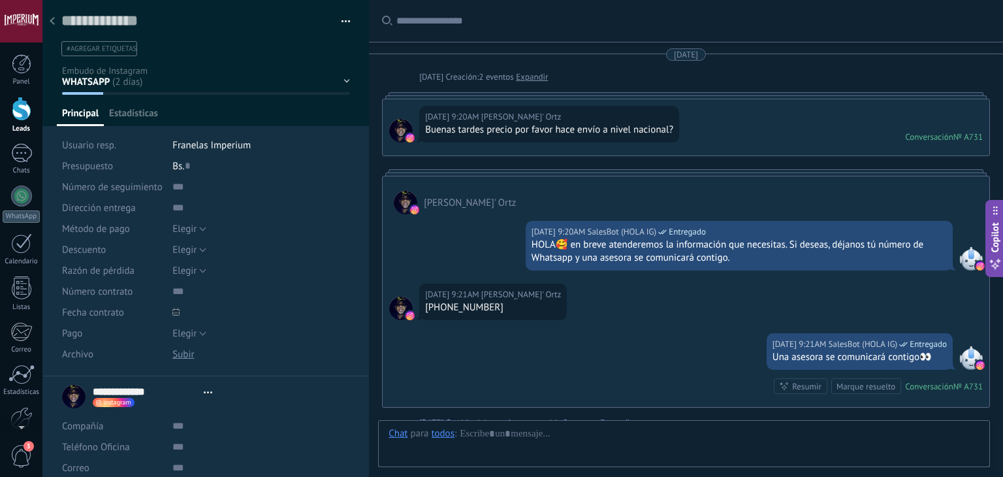
type textarea "**********"
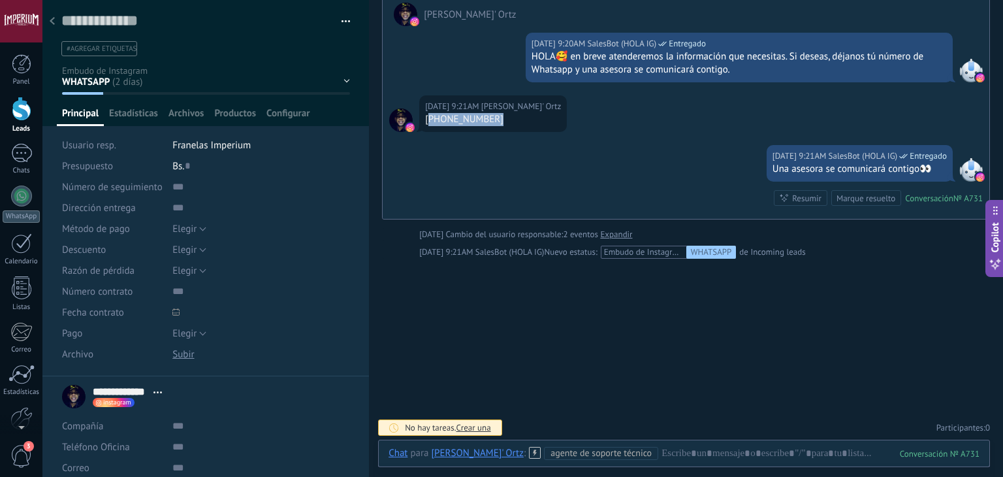
drag, startPoint x: 431, startPoint y: 120, endPoint x: 497, endPoint y: 123, distance: 66.1
click at [497, 123] on div "[PHONE_NUMBER]" at bounding box center [493, 119] width 136 height 13
copy div "[PHONE_NUMBER]"
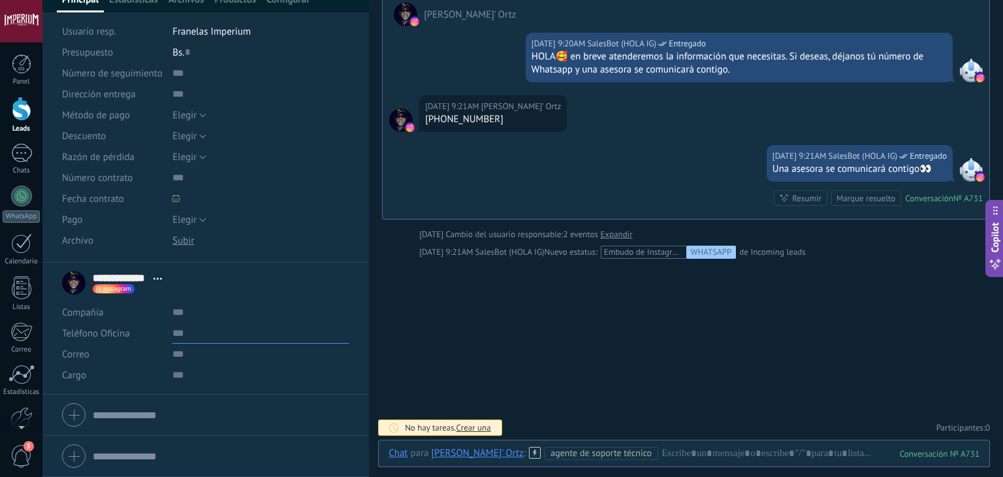
click at [196, 328] on input "text" at bounding box center [260, 333] width 177 height 21
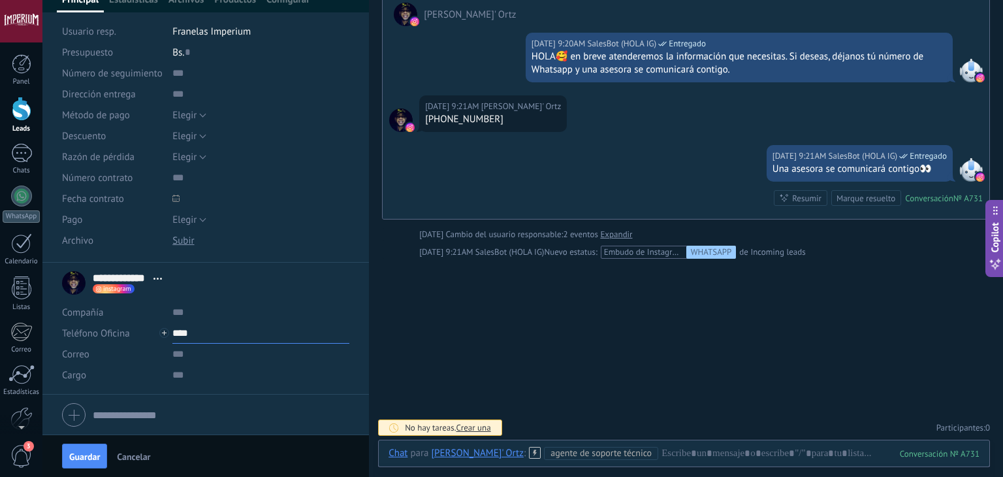
paste input "**********"
type input "**********"
click at [86, 452] on span "Guardar" at bounding box center [84, 456] width 31 height 9
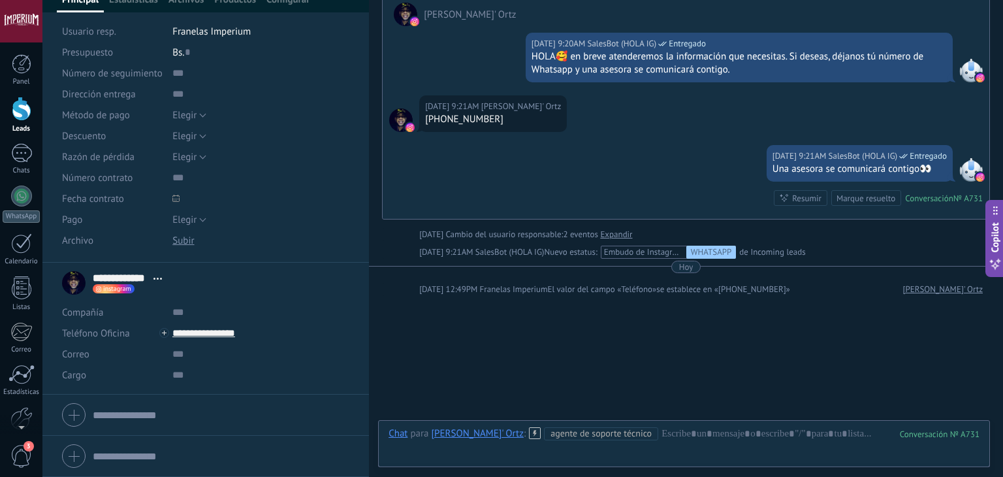
scroll to position [234, 0]
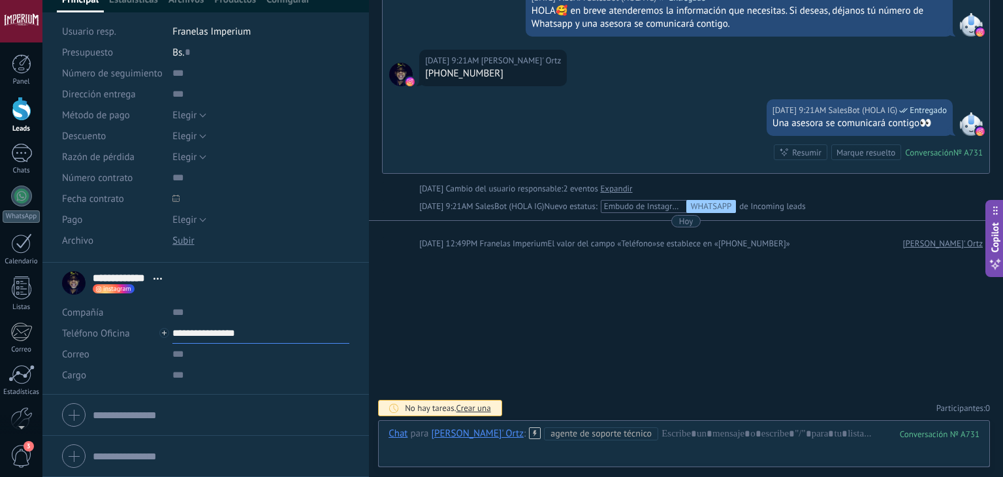
click at [217, 328] on input "**********" at bounding box center [260, 333] width 177 height 21
click at [229, 372] on div "[PERSON_NAME] (WhatsApp)" at bounding box center [250, 377] width 155 height 22
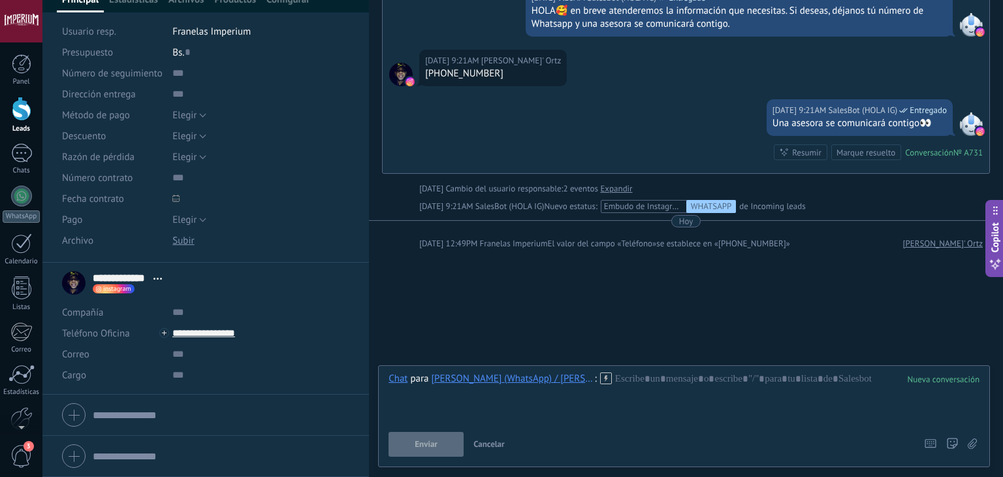
click at [600, 378] on use at bounding box center [605, 377] width 11 height 11
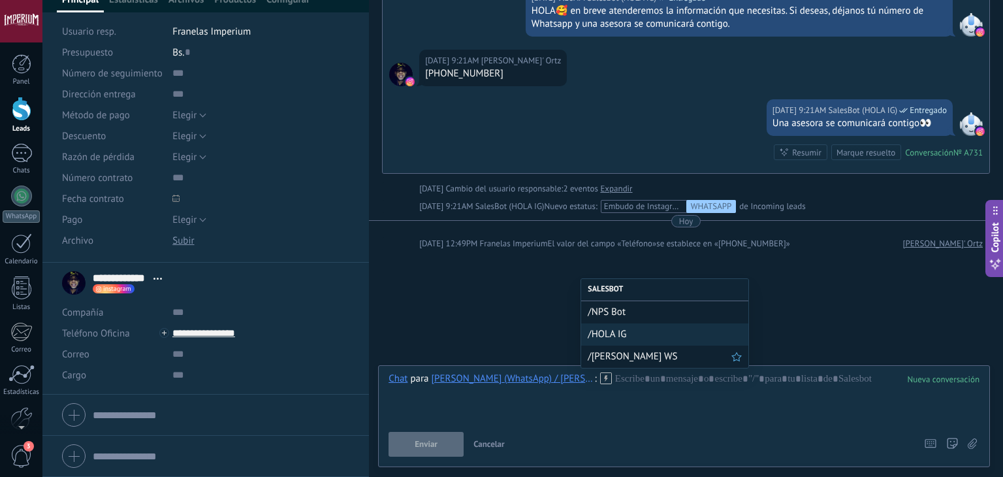
click at [625, 362] on span "/[PERSON_NAME] WS" at bounding box center [660, 356] width 144 height 12
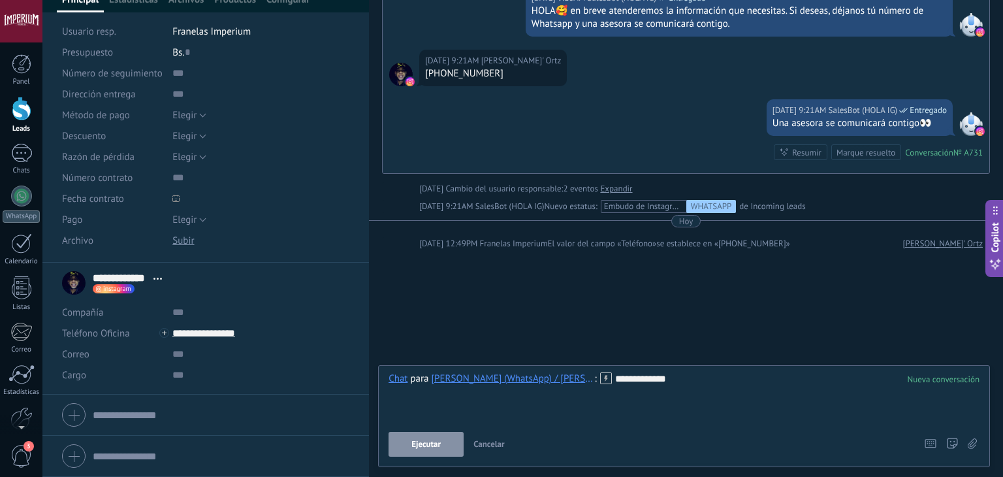
click at [402, 438] on button "Ejecutar" at bounding box center [426, 444] width 75 height 25
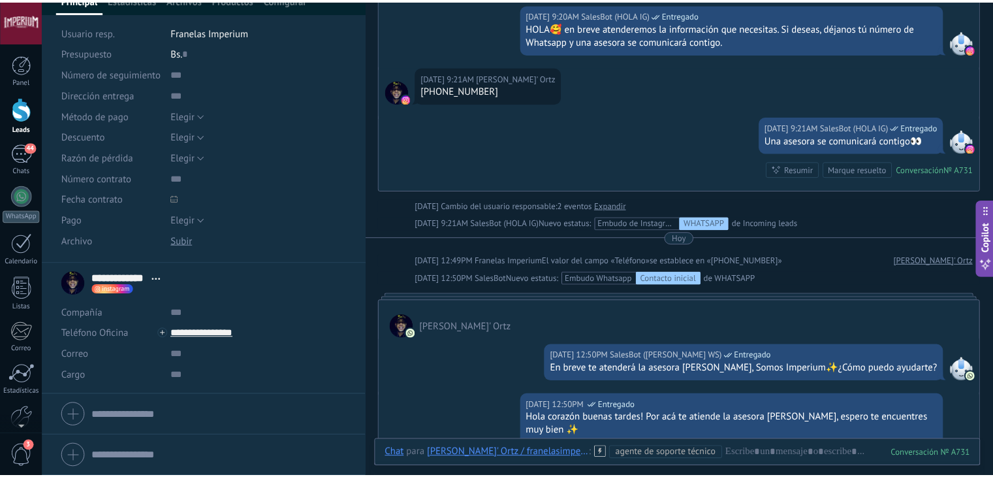
scroll to position [0, 0]
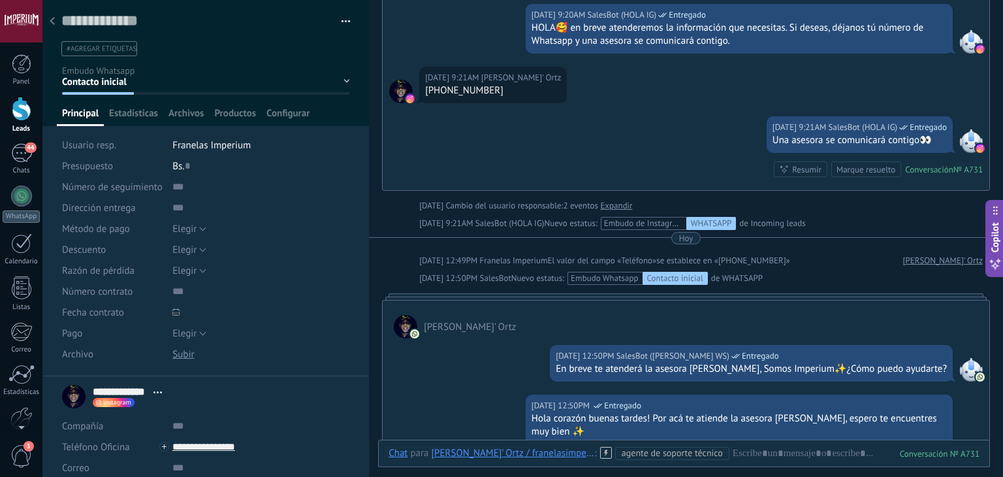
click at [49, 18] on div at bounding box center [52, 21] width 18 height 25
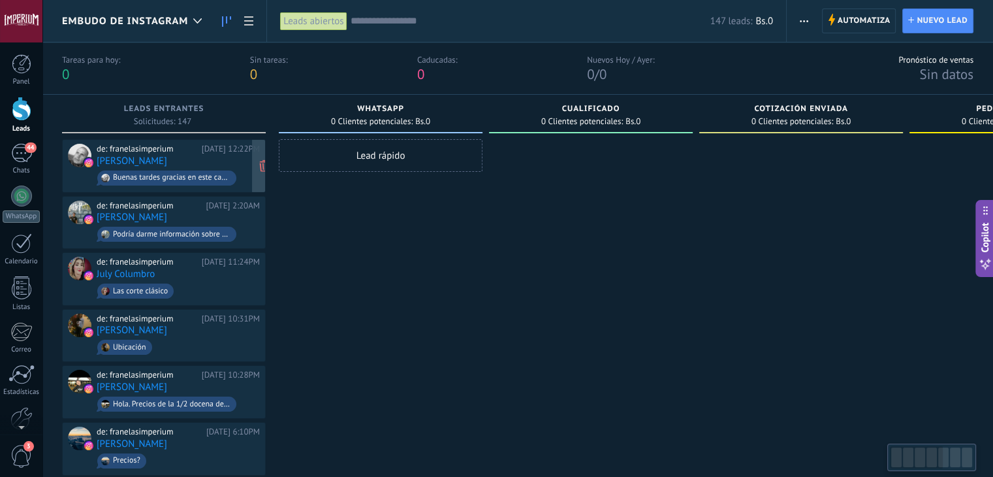
click at [191, 161] on div "de: franelasimperium [DATE] 12:22PM [PERSON_NAME] tardes gracias en este caso s…" at bounding box center [178, 166] width 163 height 44
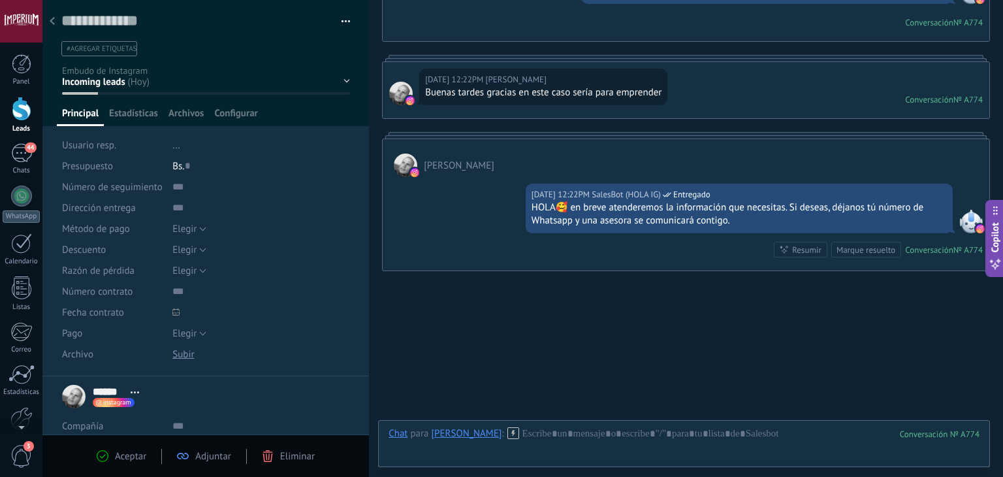
scroll to position [314, 0]
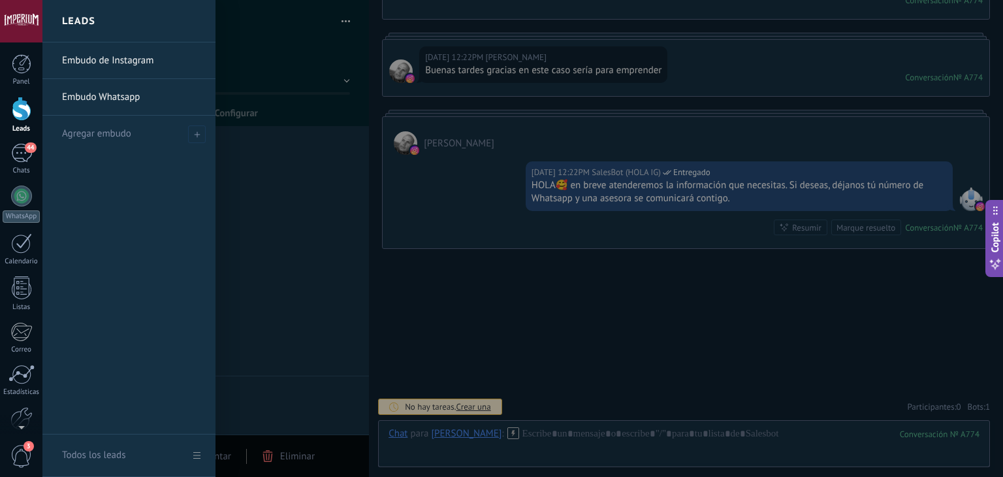
click at [516, 214] on div at bounding box center [543, 238] width 1003 height 477
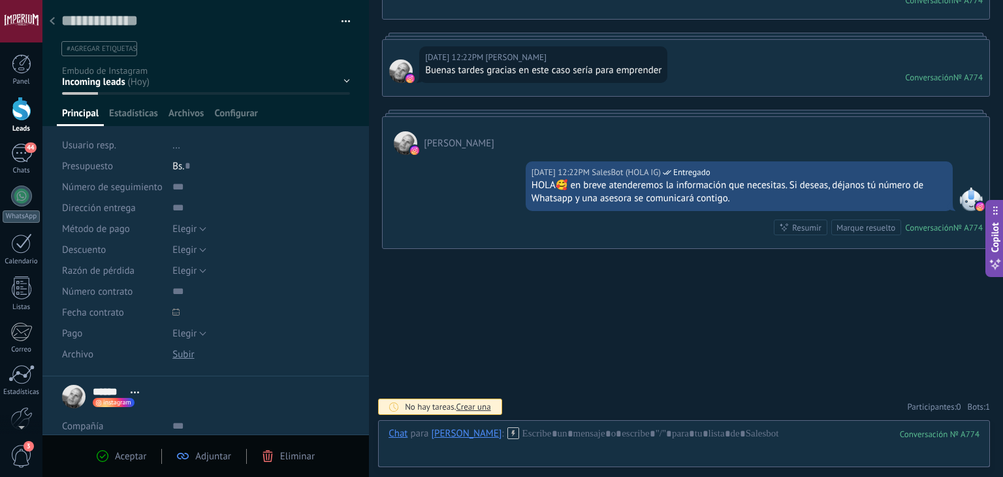
click at [485, 185] on div "[DATE] 12:22PM SalesBot (HOLA IG) Entregado HOLA🥰 en breve atenderemos la infor…" at bounding box center [686, 201] width 607 height 93
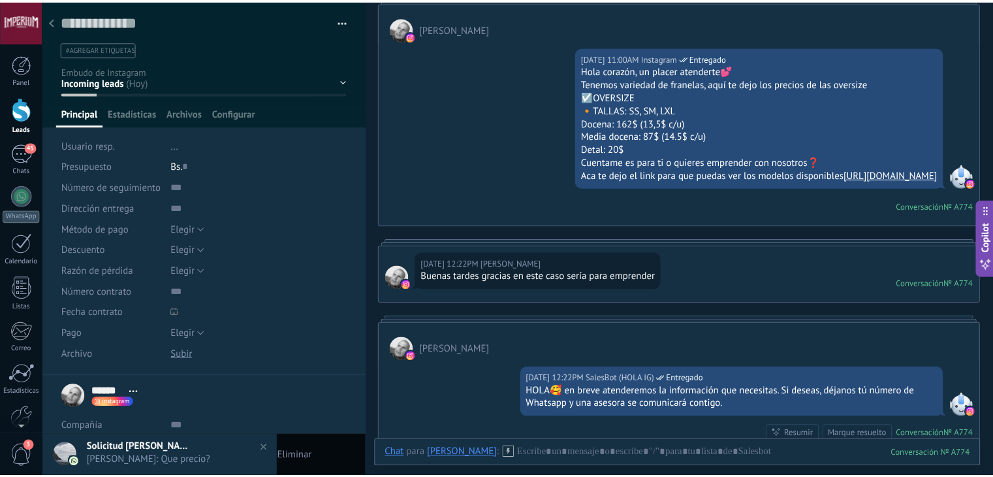
scroll to position [53, 0]
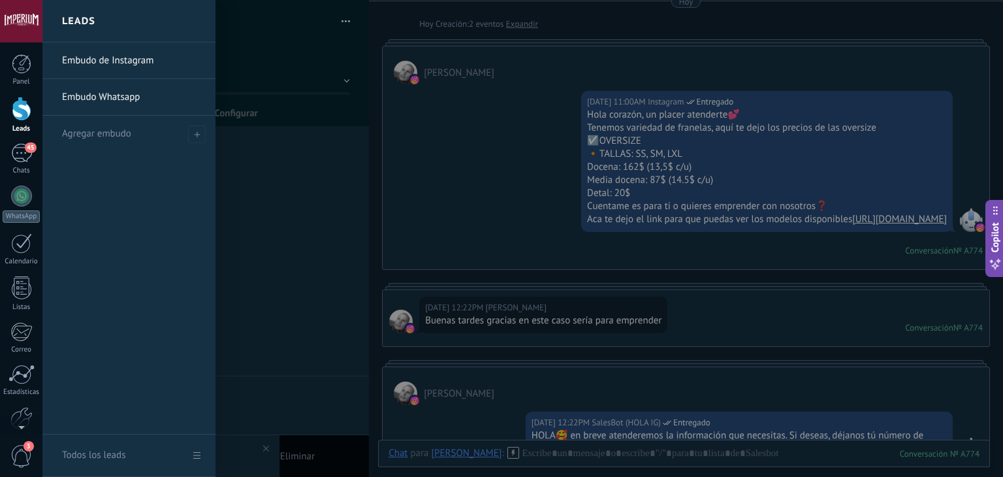
click at [25, 121] on link "Leads" at bounding box center [21, 115] width 42 height 37
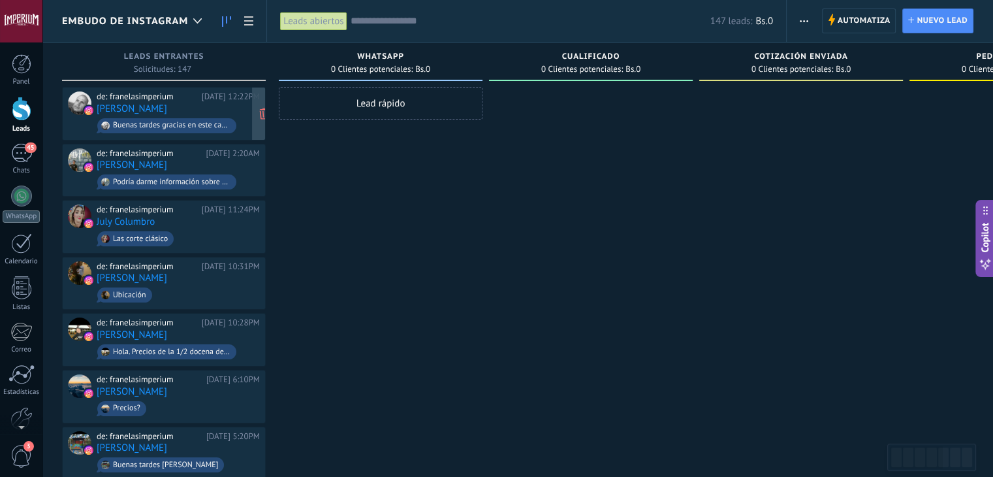
click at [212, 108] on div "de: franelasimperium [DATE] 12:22PM [PERSON_NAME] tardes gracias en este caso s…" at bounding box center [178, 113] width 163 height 44
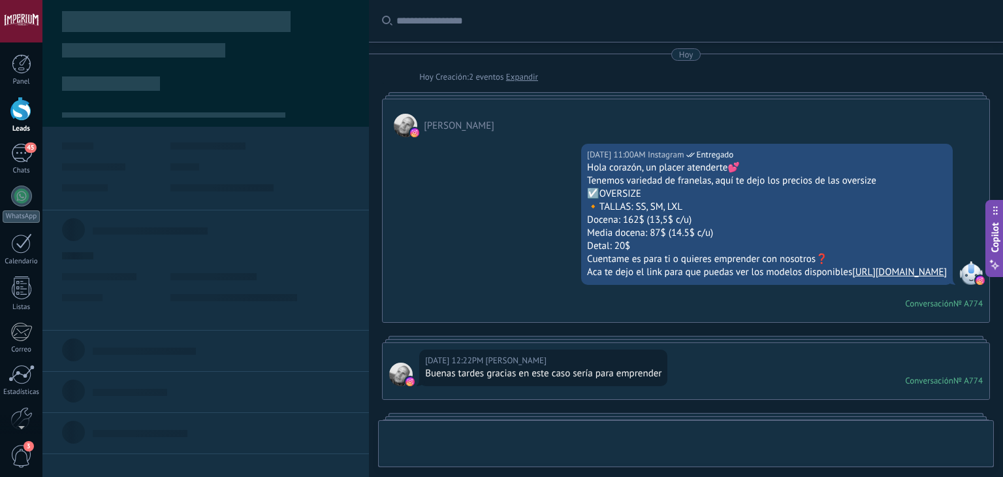
type textarea "**********"
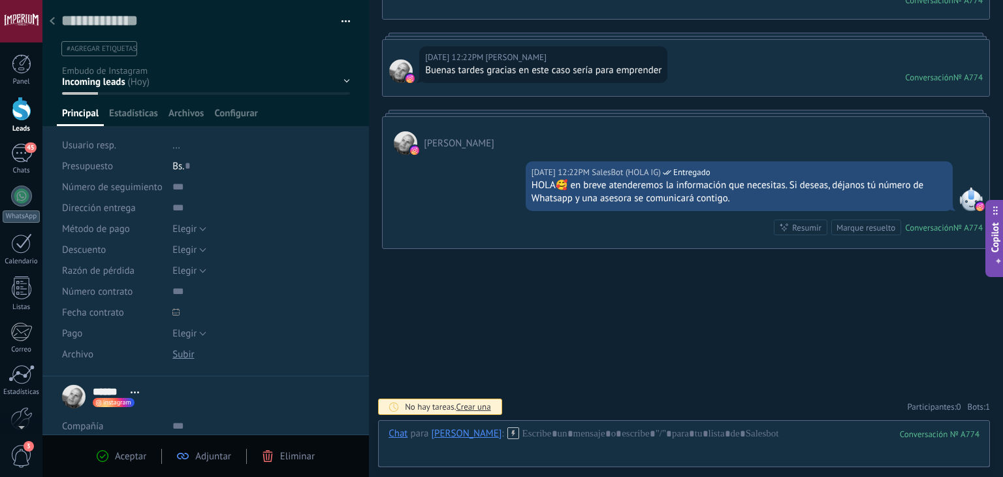
scroll to position [53, 0]
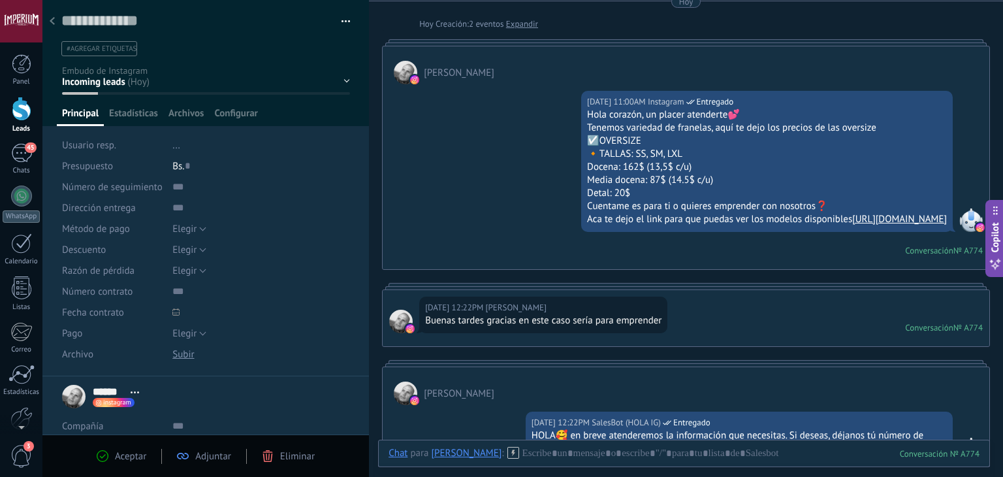
drag, startPoint x: 688, startPoint y: 235, endPoint x: 528, endPoint y: 116, distance: 200.2
click at [581, 116] on div "[DATE] 11:00AM Instagram Entregado Hola corazón, un placer atenderte💕 Tenemos v…" at bounding box center [767, 161] width 372 height 141
copy div "Hola corazón, un placer atenderte💕 Tenemos variedad de franelas, aquí te dejo l…"
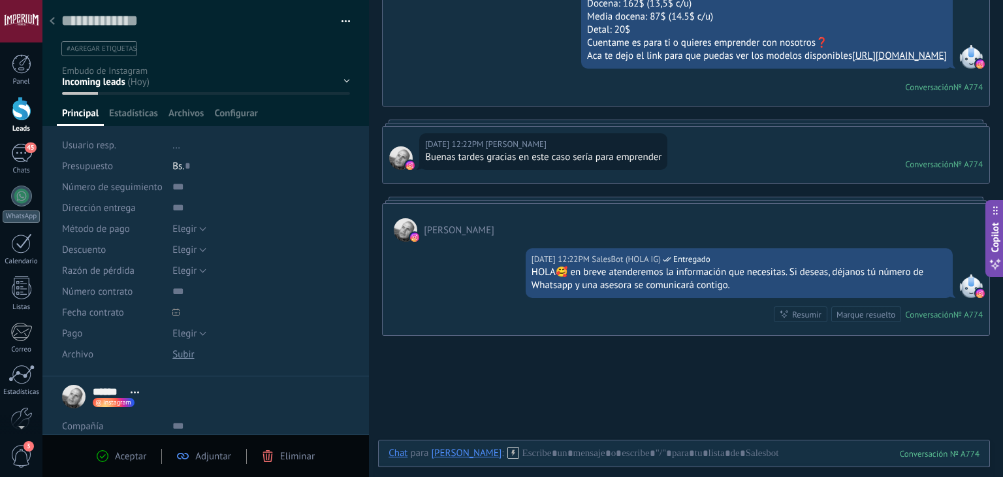
scroll to position [314, 0]
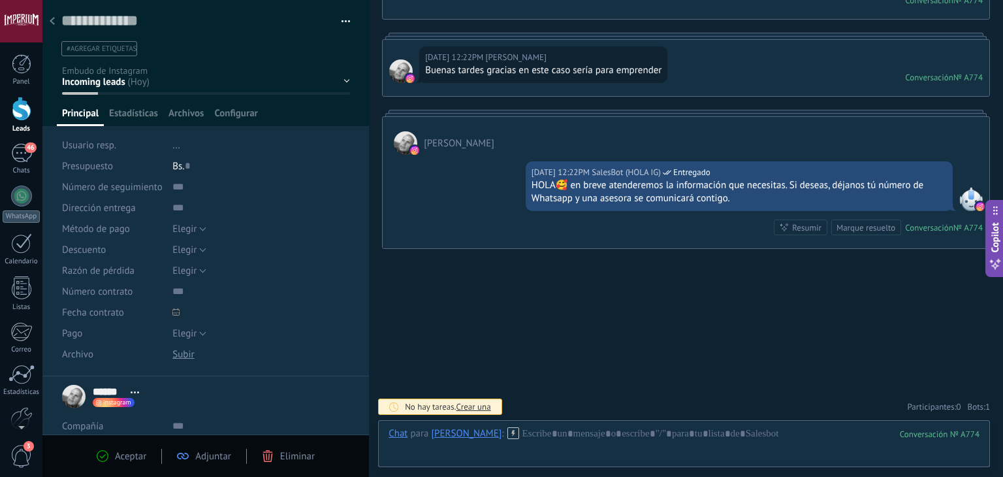
click at [458, 116] on div at bounding box center [686, 113] width 608 height 7
